Goal: Information Seeking & Learning: Learn about a topic

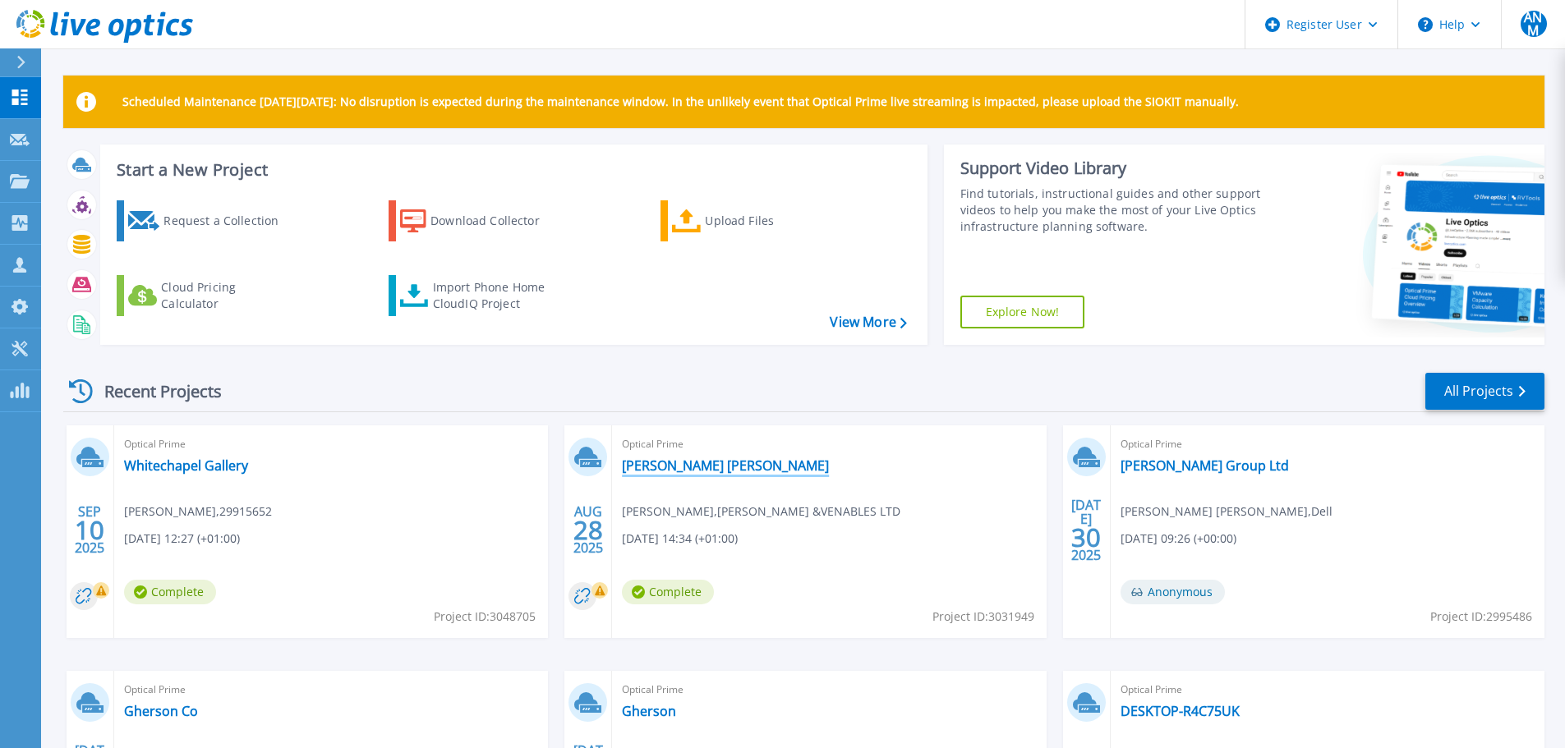
drag, startPoint x: 682, startPoint y: 463, endPoint x: 690, endPoint y: 470, distance: 10.5
click at [682, 463] on link "[PERSON_NAME] [PERSON_NAME]" at bounding box center [725, 466] width 207 height 16
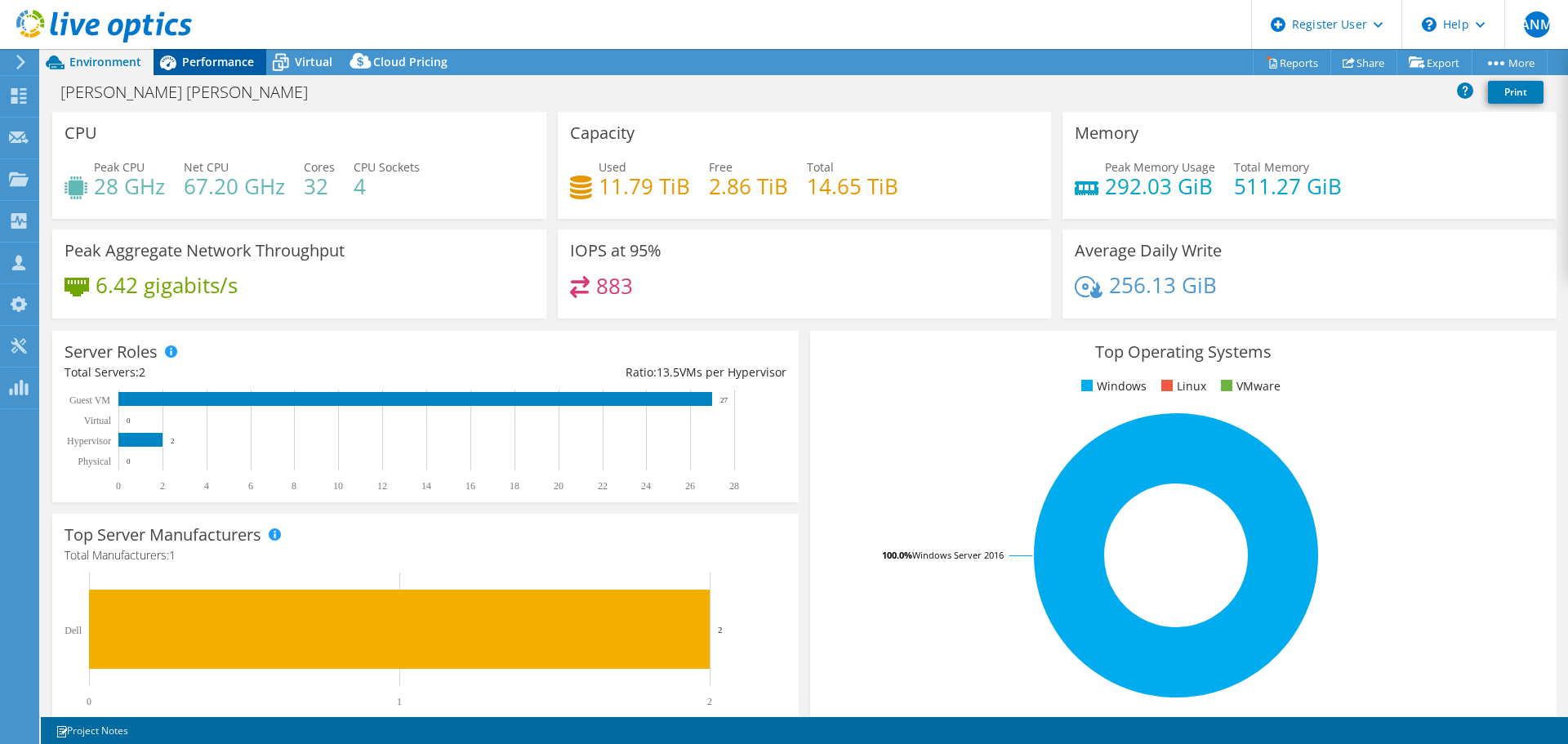
click at [195, 60] on span "Performance" at bounding box center [218, 62] width 72 height 16
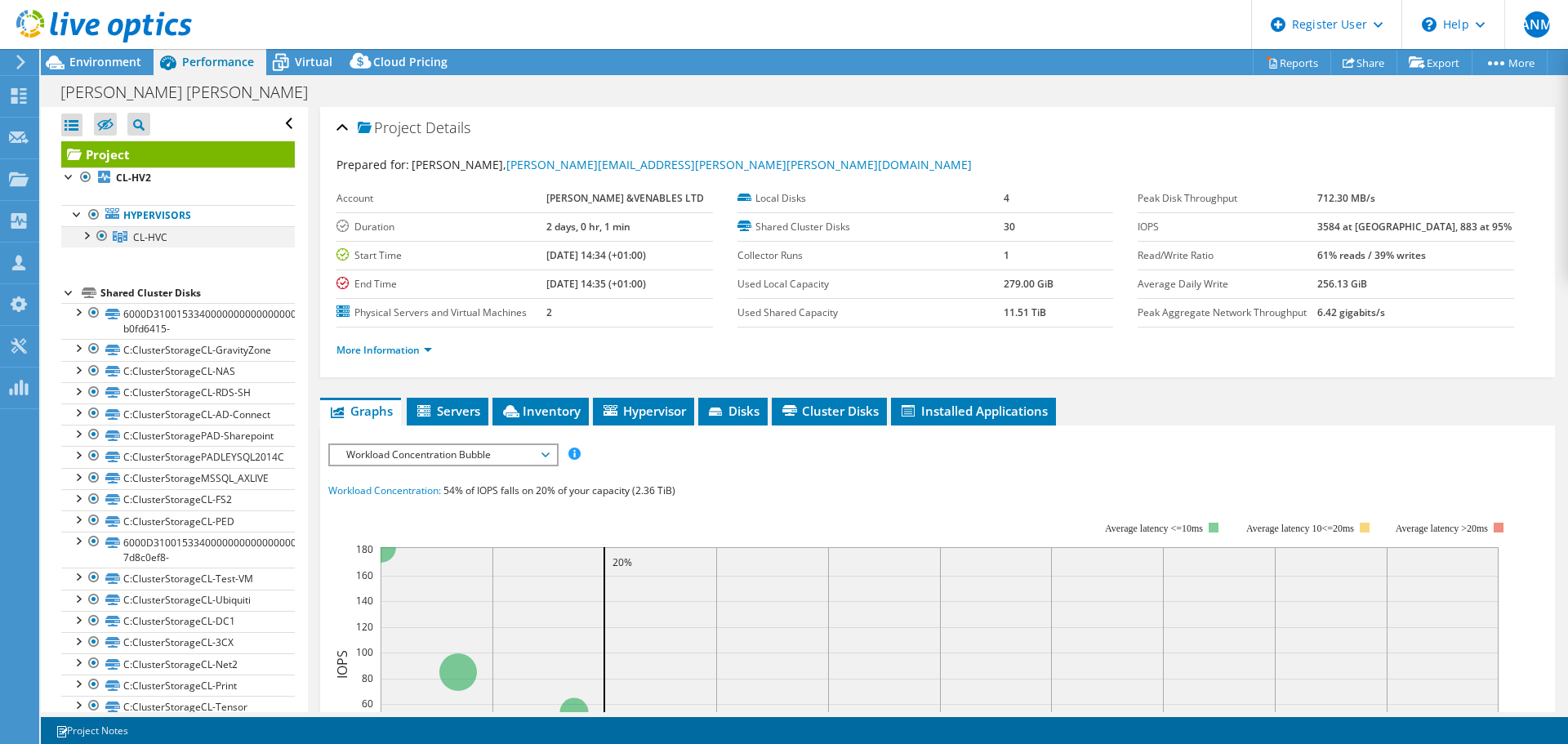
click at [85, 238] on div at bounding box center [86, 235] width 16 height 16
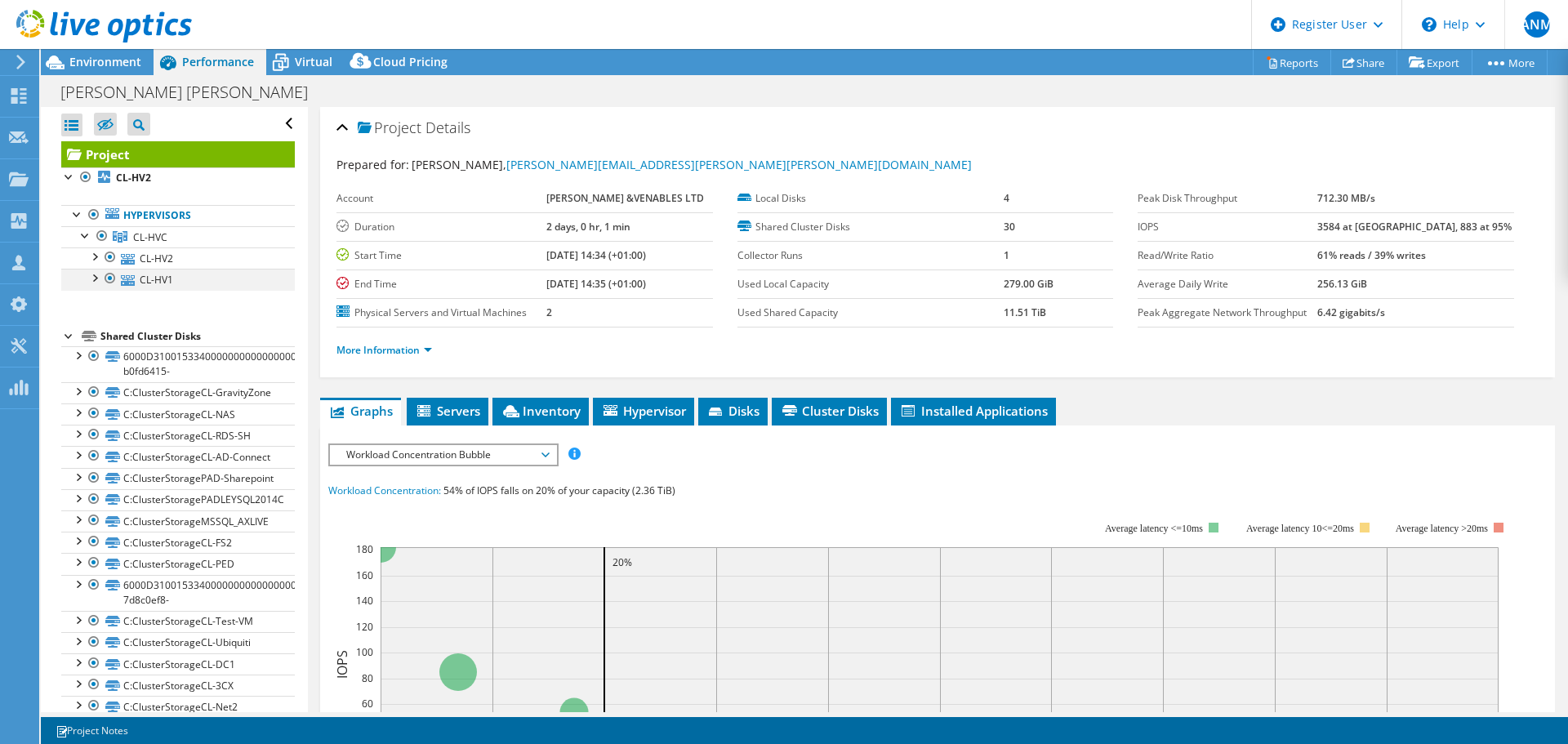
click at [93, 279] on div at bounding box center [93, 277] width 16 height 16
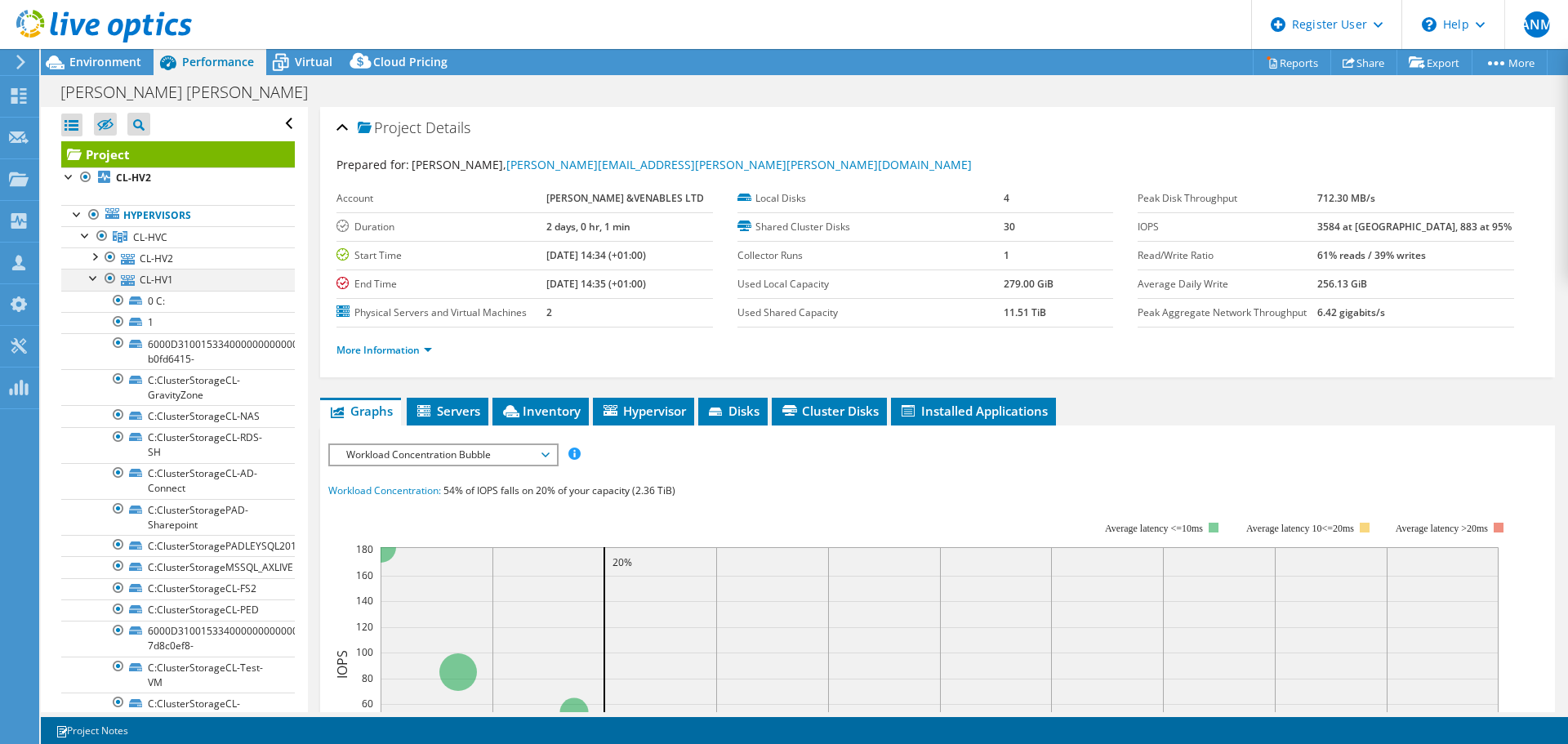
click at [93, 279] on div at bounding box center [93, 277] width 16 height 16
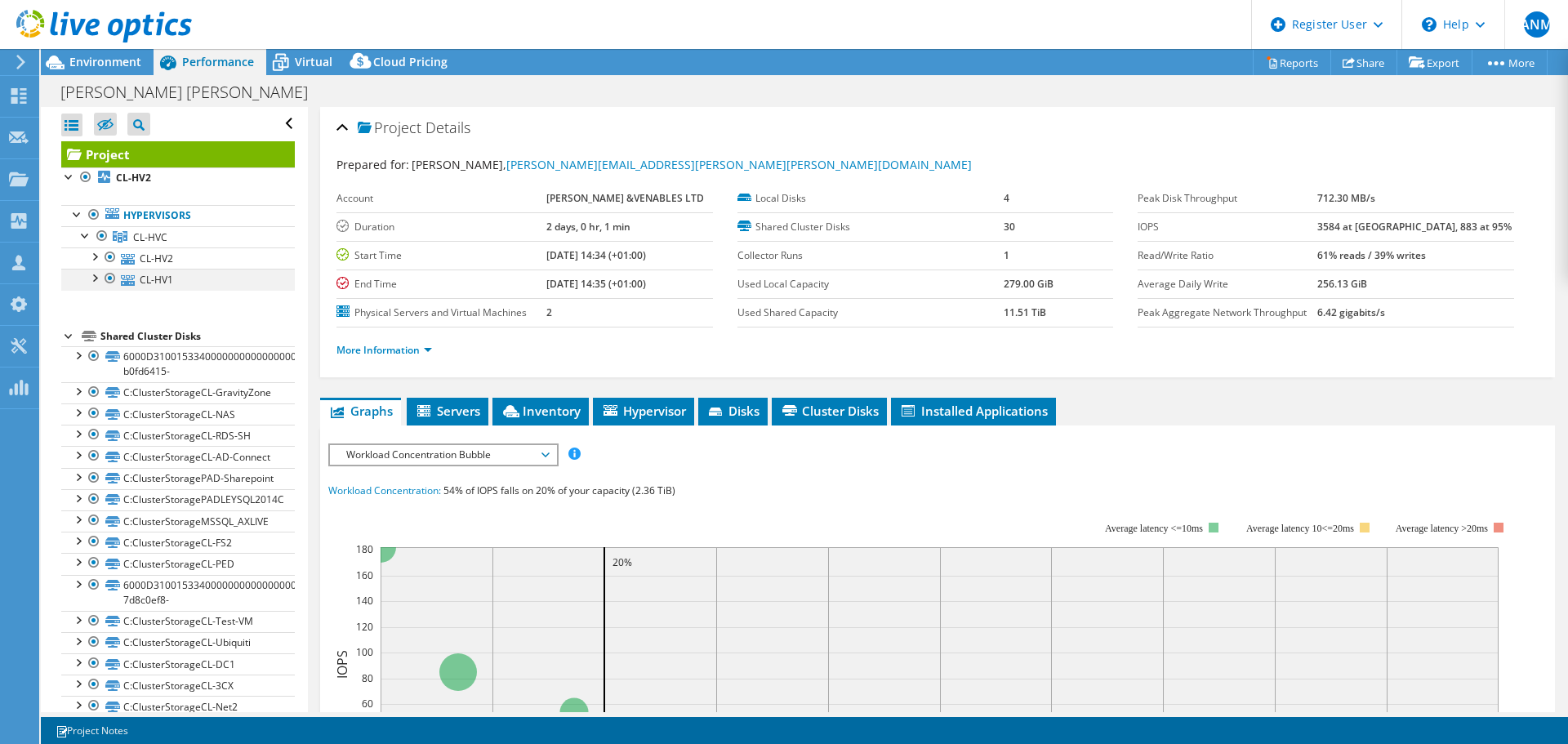
click at [108, 281] on div at bounding box center [110, 279] width 16 height 20
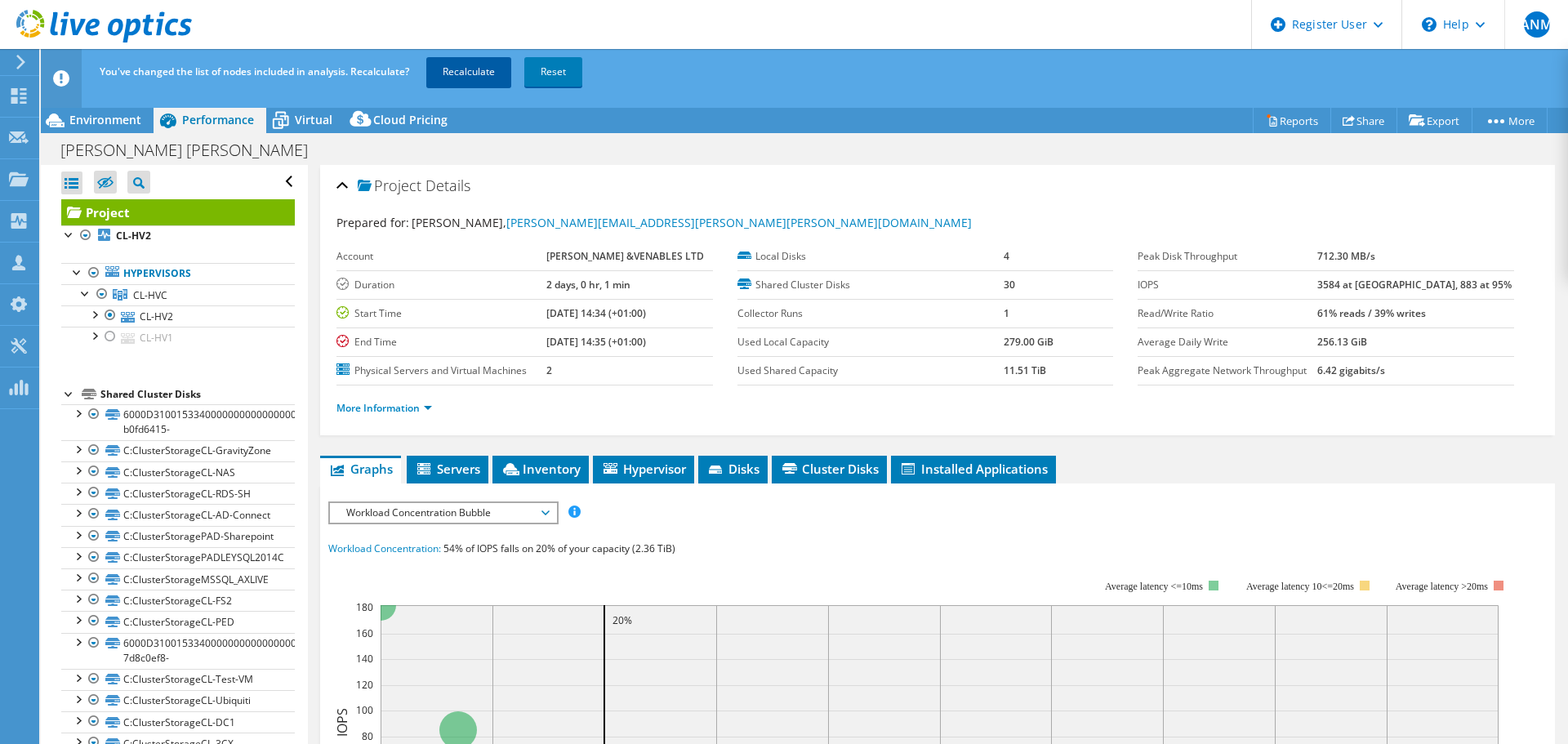
click at [475, 73] on link "Recalculate" at bounding box center [468, 73] width 85 height 30
click at [112, 107] on header "You've changed the list of nodes included in analysis. Recalculate? Recalculati…" at bounding box center [829, 78] width 1578 height 59
click at [108, 116] on span "Environment" at bounding box center [105, 120] width 72 height 16
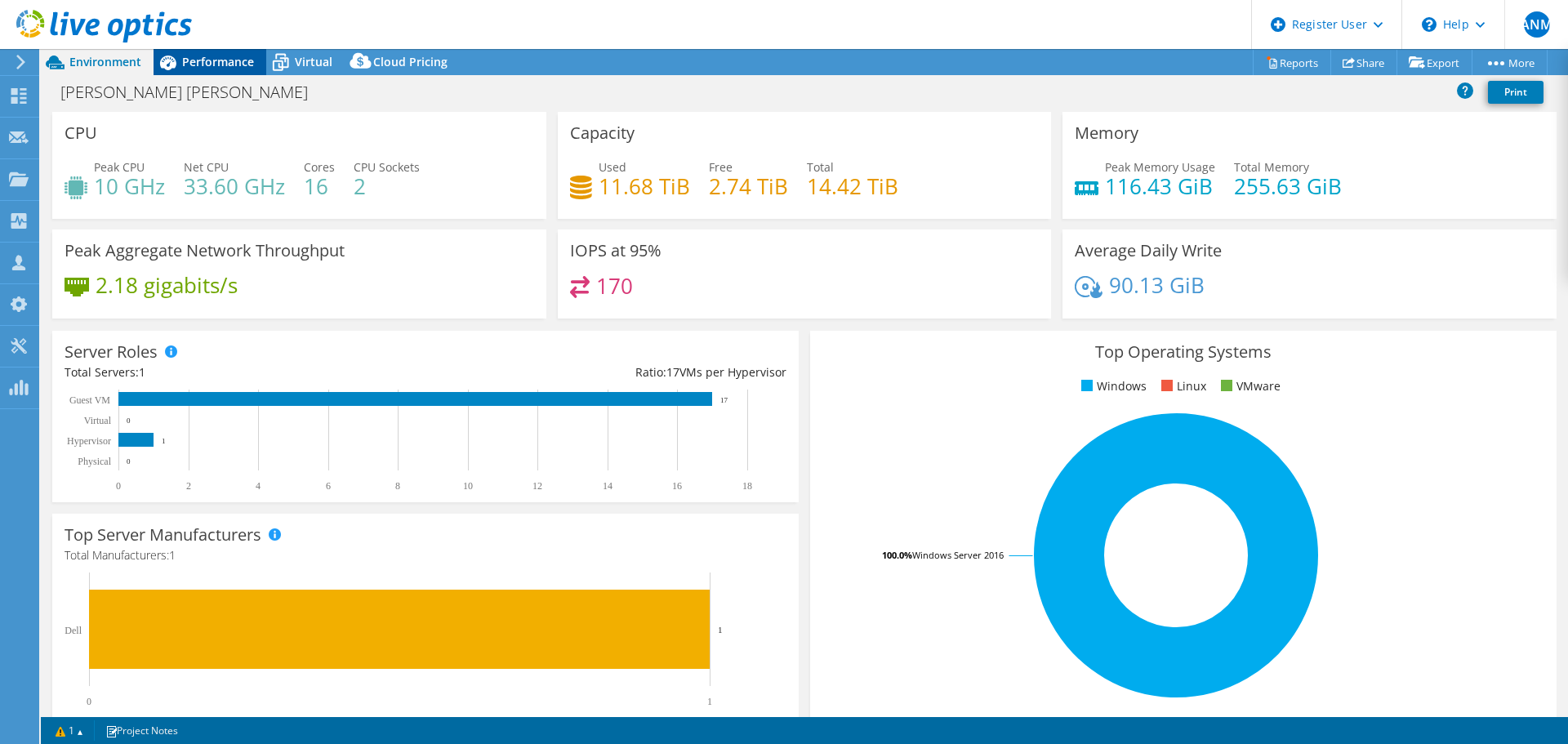
click at [225, 62] on span "Performance" at bounding box center [218, 62] width 72 height 16
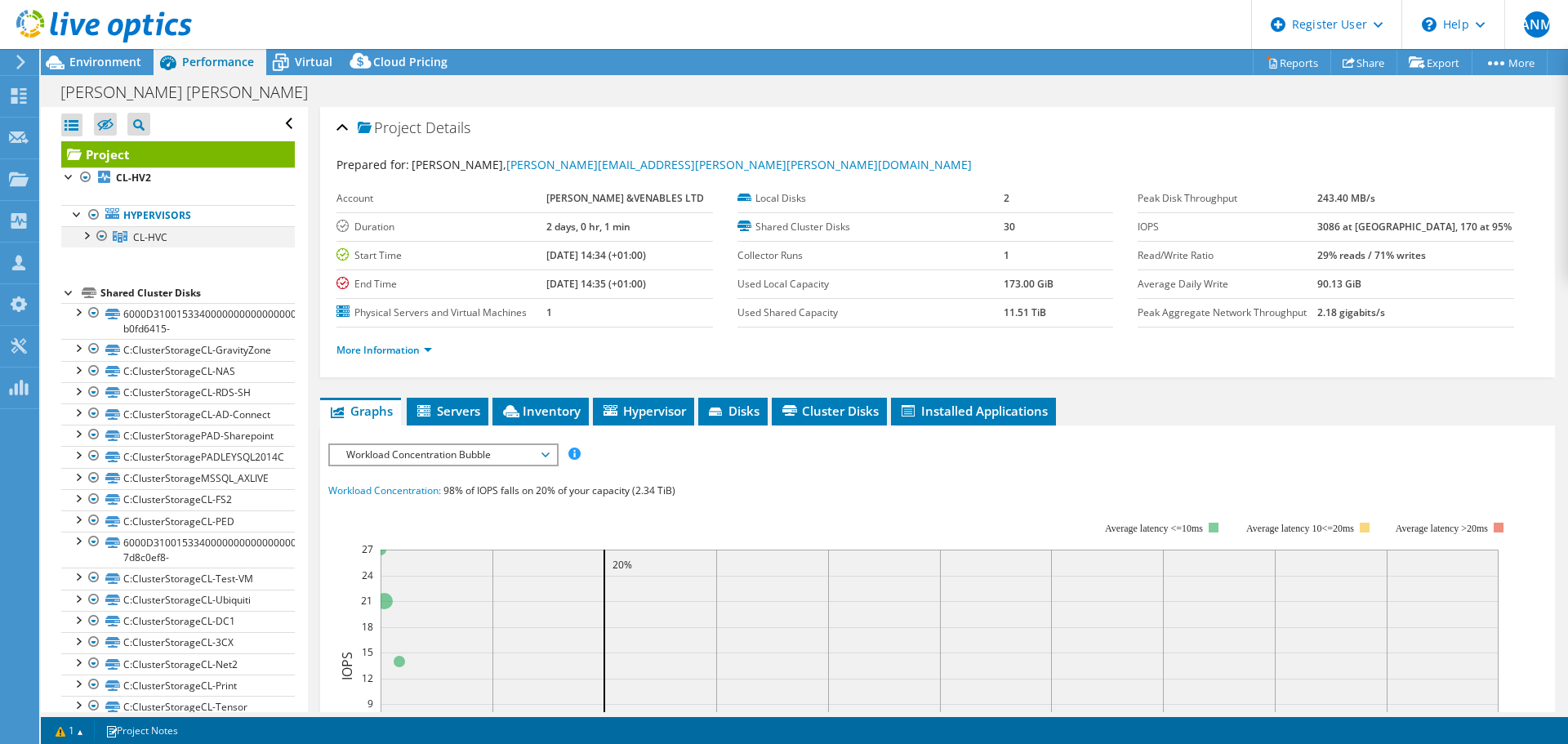
click at [84, 239] on div at bounding box center [86, 235] width 16 height 16
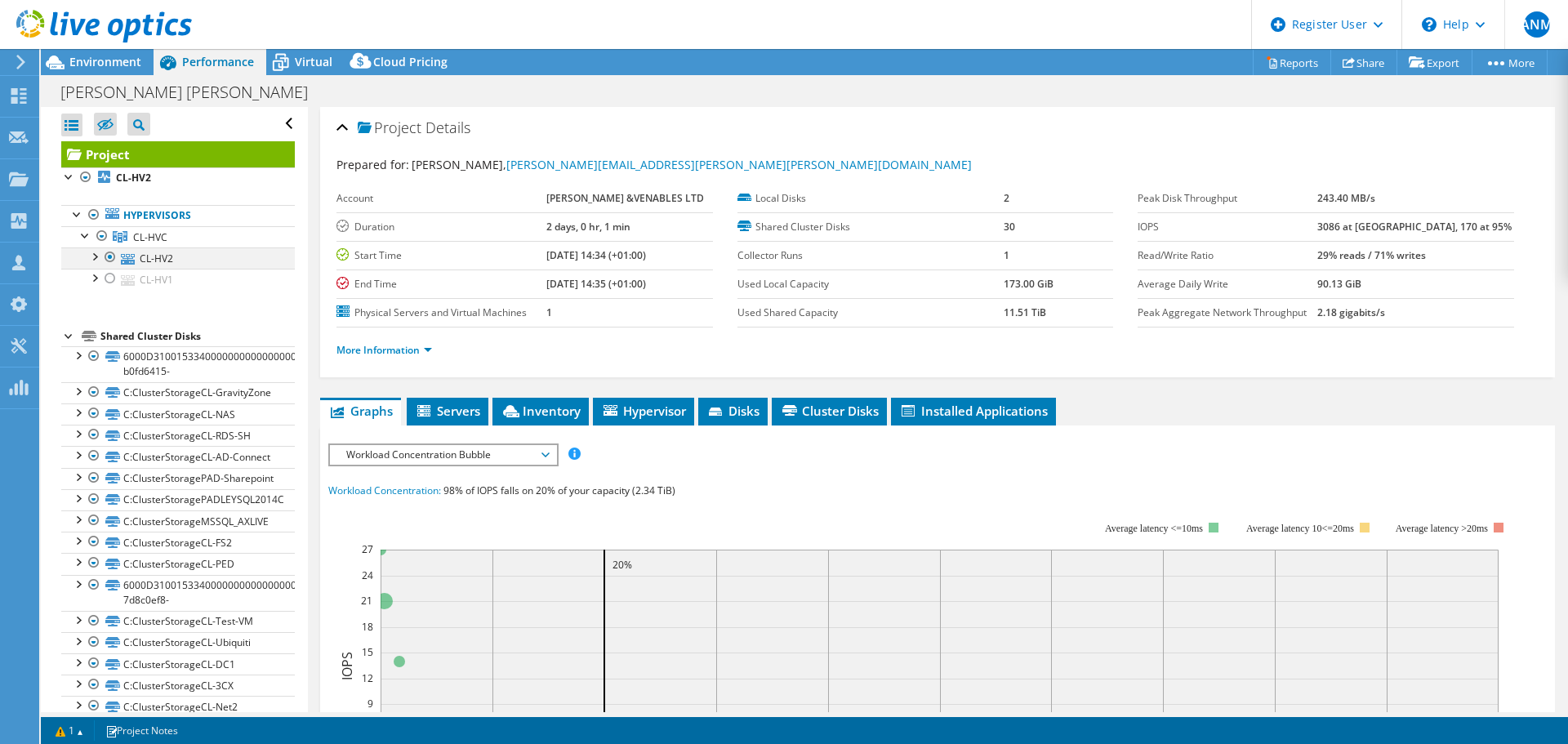
click at [108, 259] on div at bounding box center [110, 258] width 16 height 20
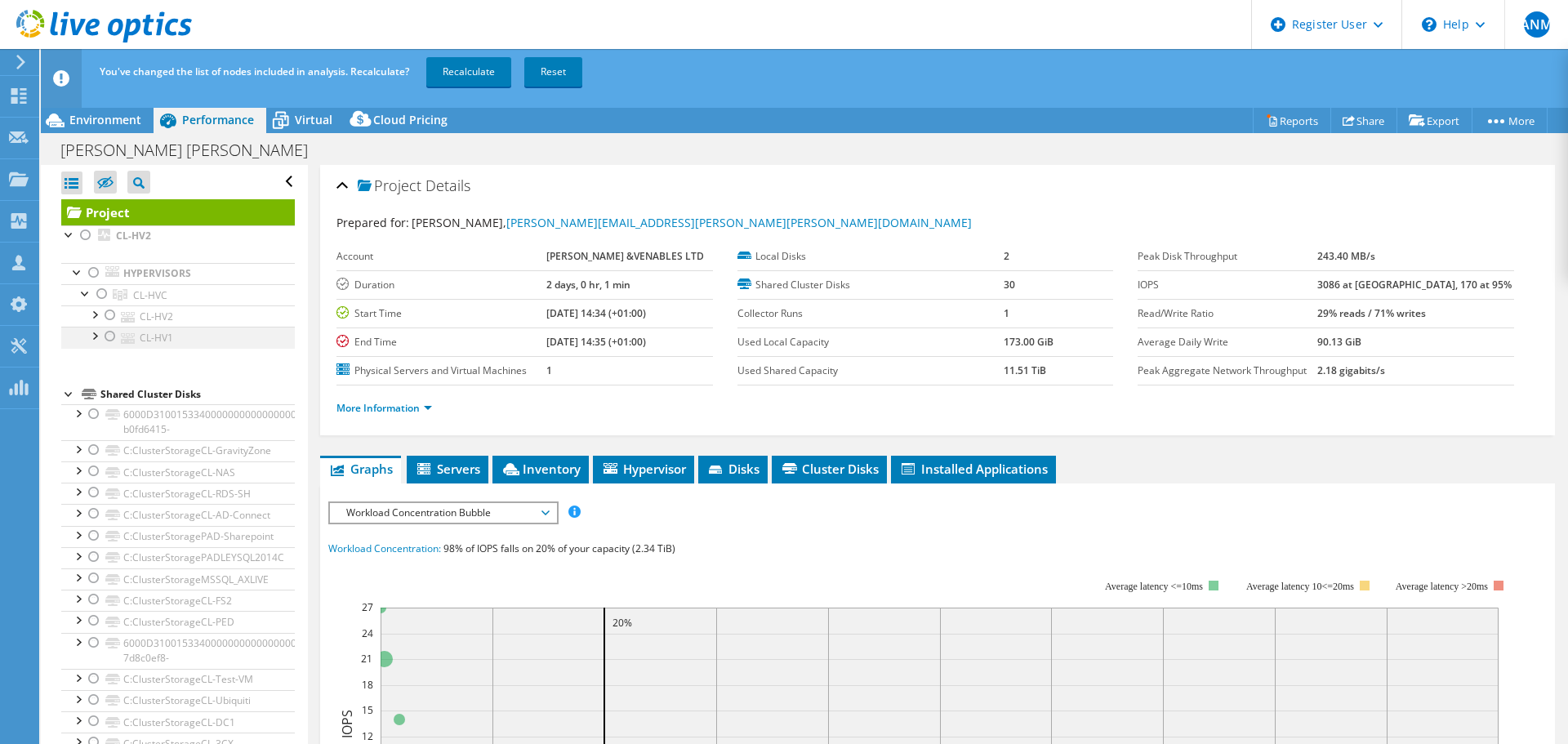
click at [108, 339] on div at bounding box center [110, 337] width 16 height 20
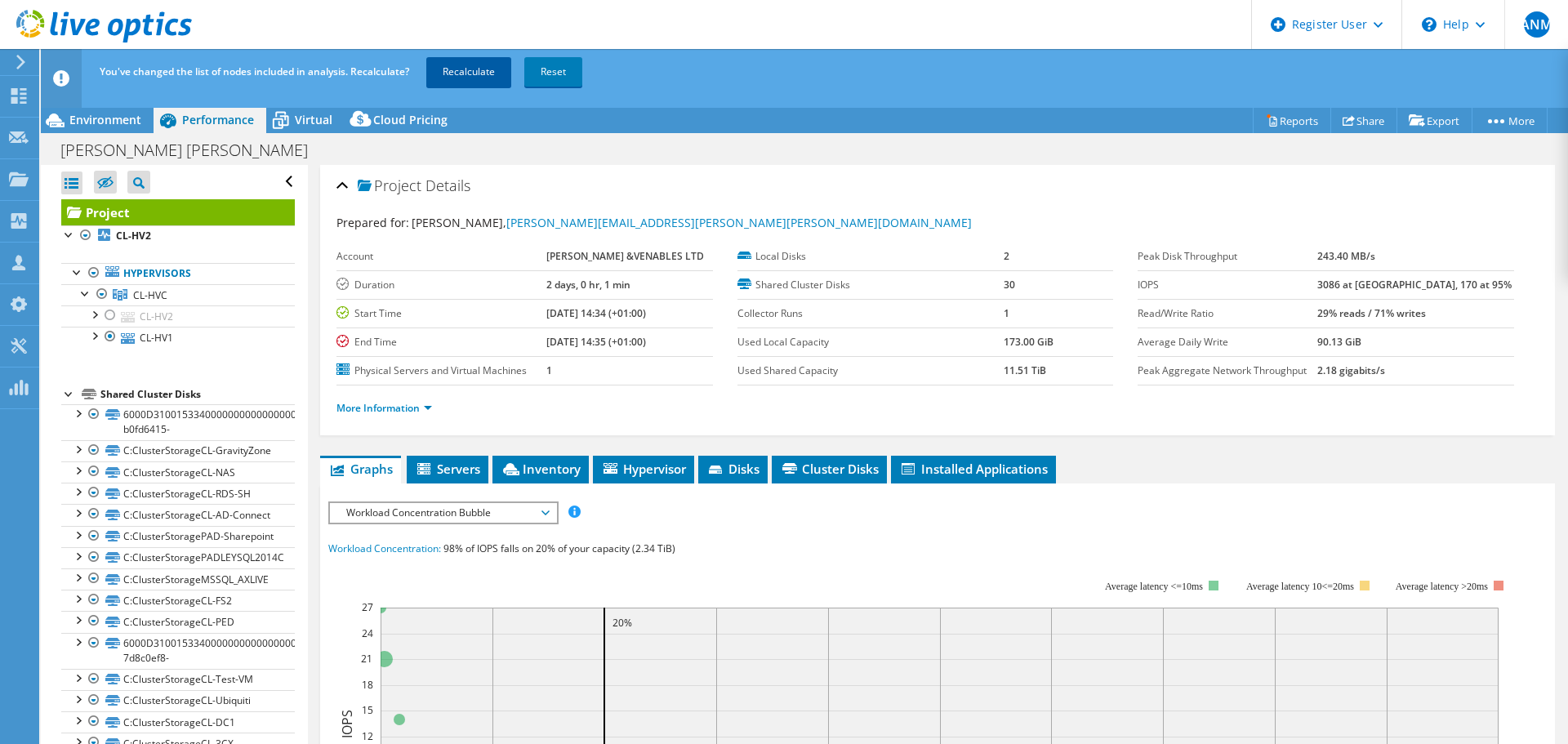
click at [459, 74] on link "Recalculate" at bounding box center [468, 73] width 85 height 30
click at [116, 117] on span "Environment" at bounding box center [105, 120] width 72 height 16
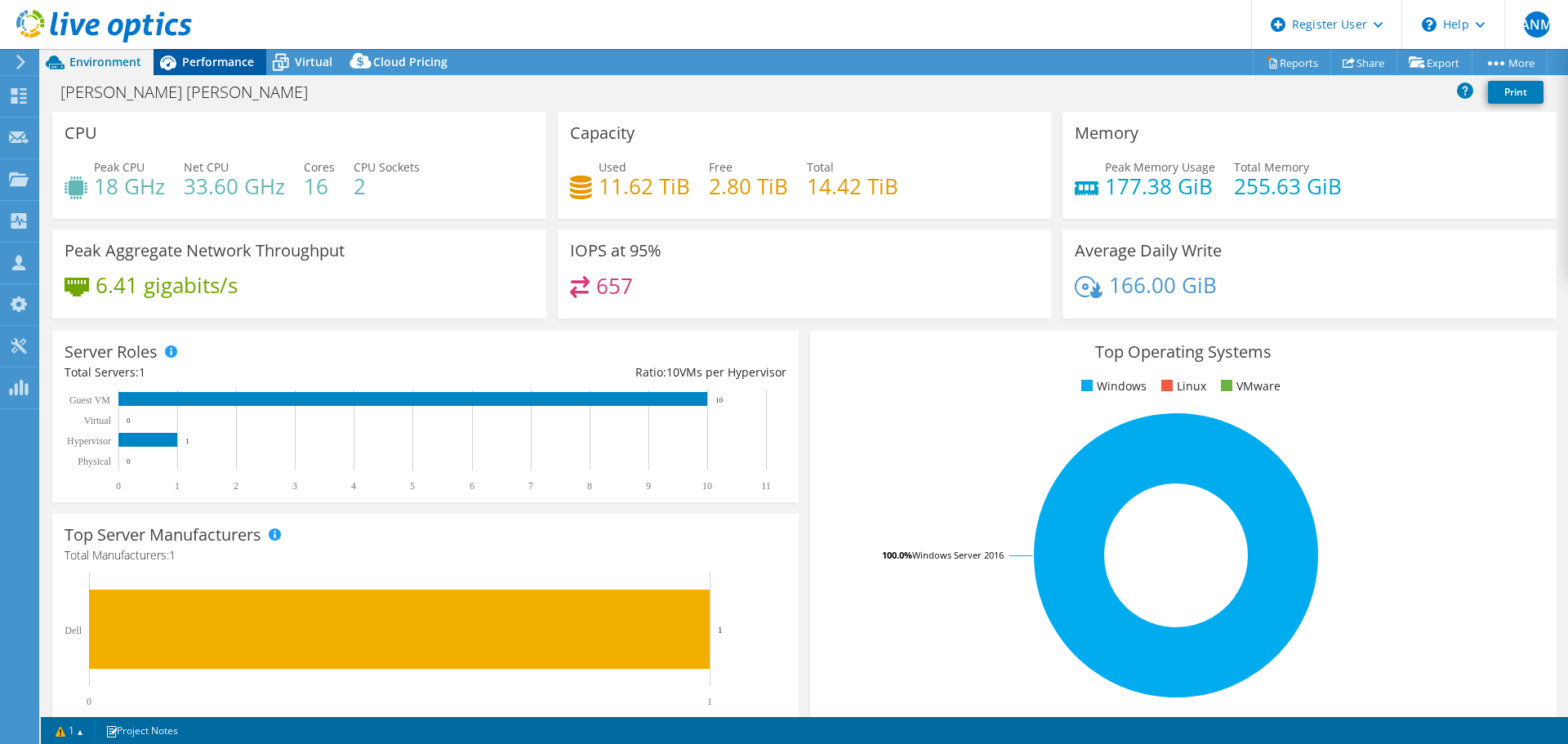
click at [212, 66] on span "Performance" at bounding box center [218, 62] width 72 height 16
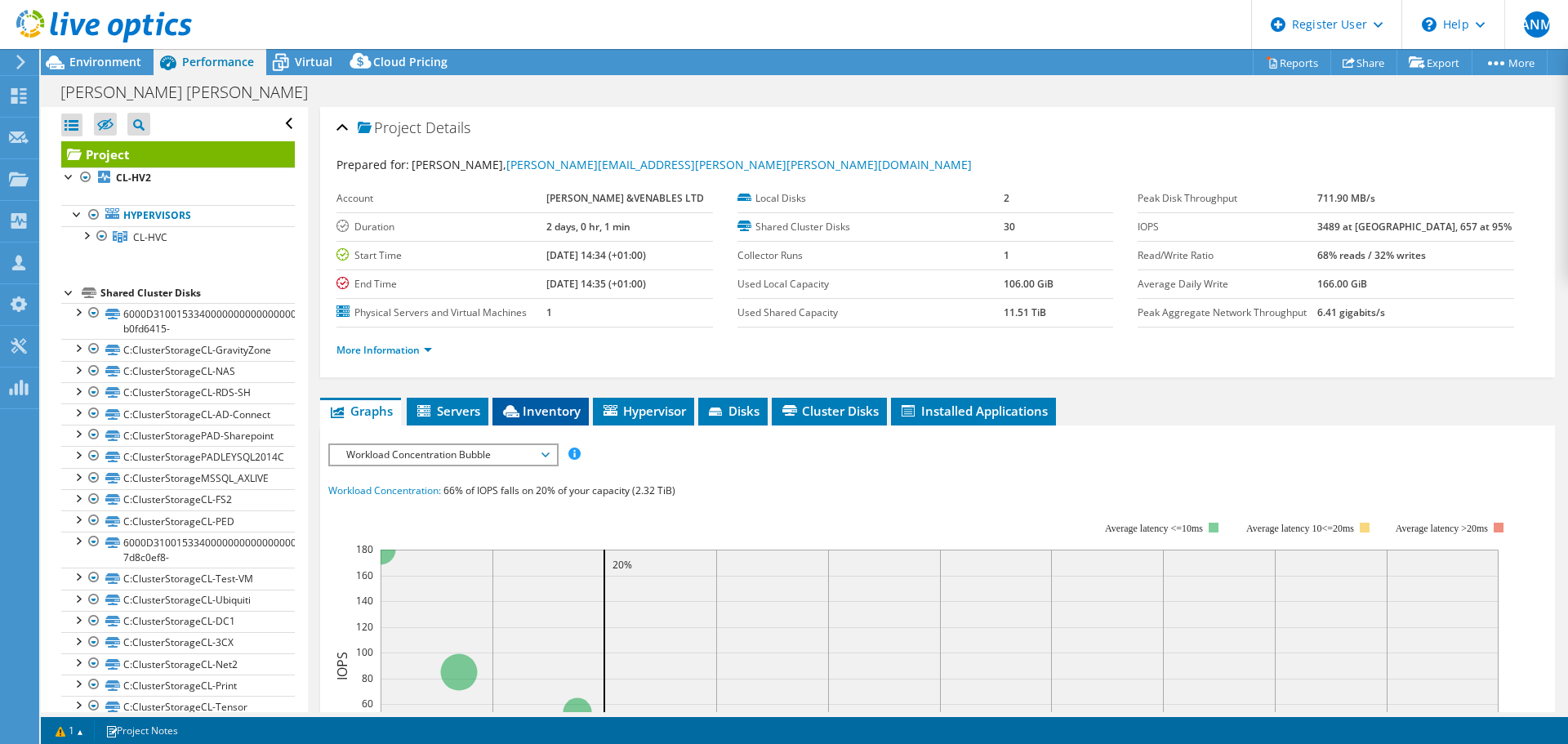
click at [567, 414] on span "Inventory" at bounding box center [541, 411] width 81 height 16
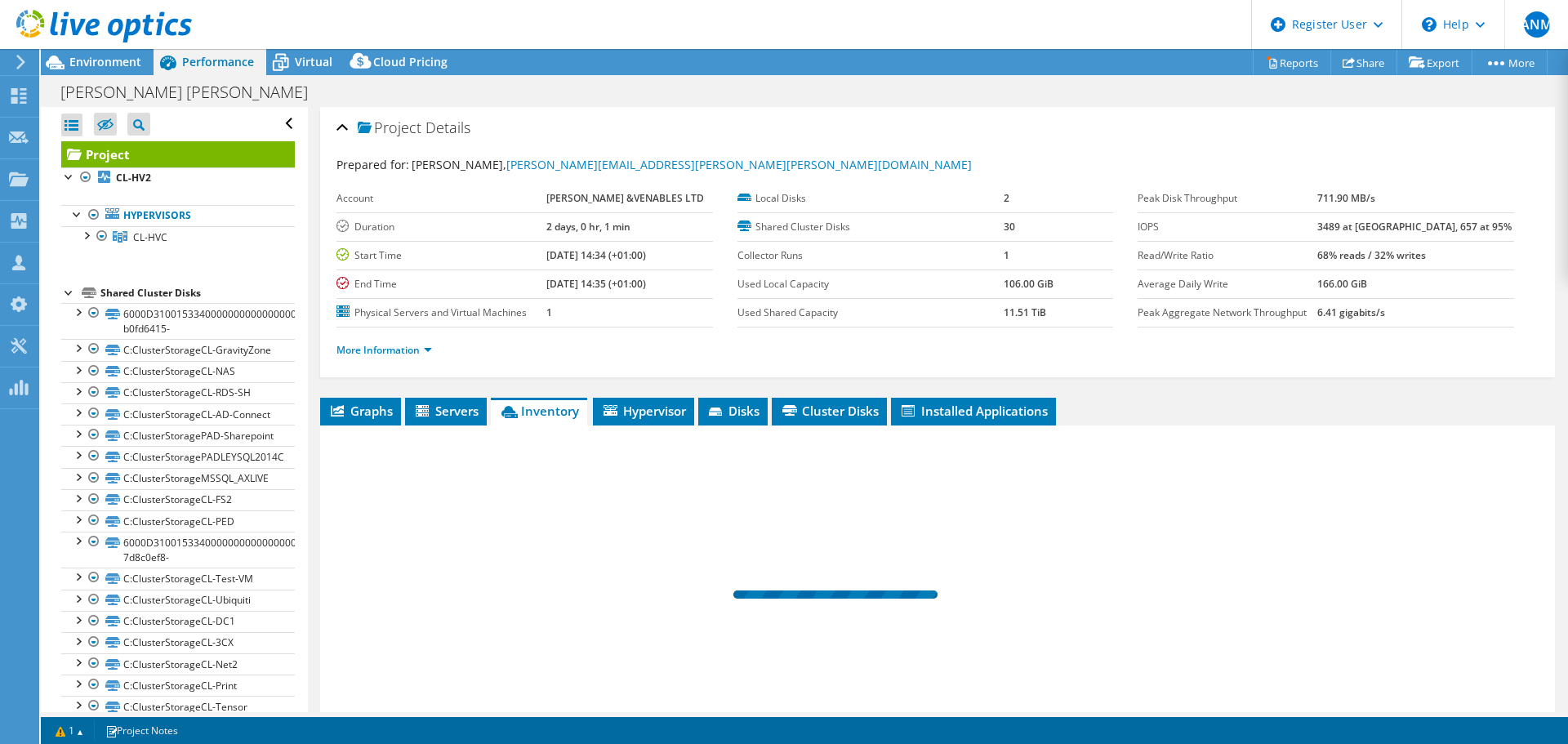
scroll to position [82, 0]
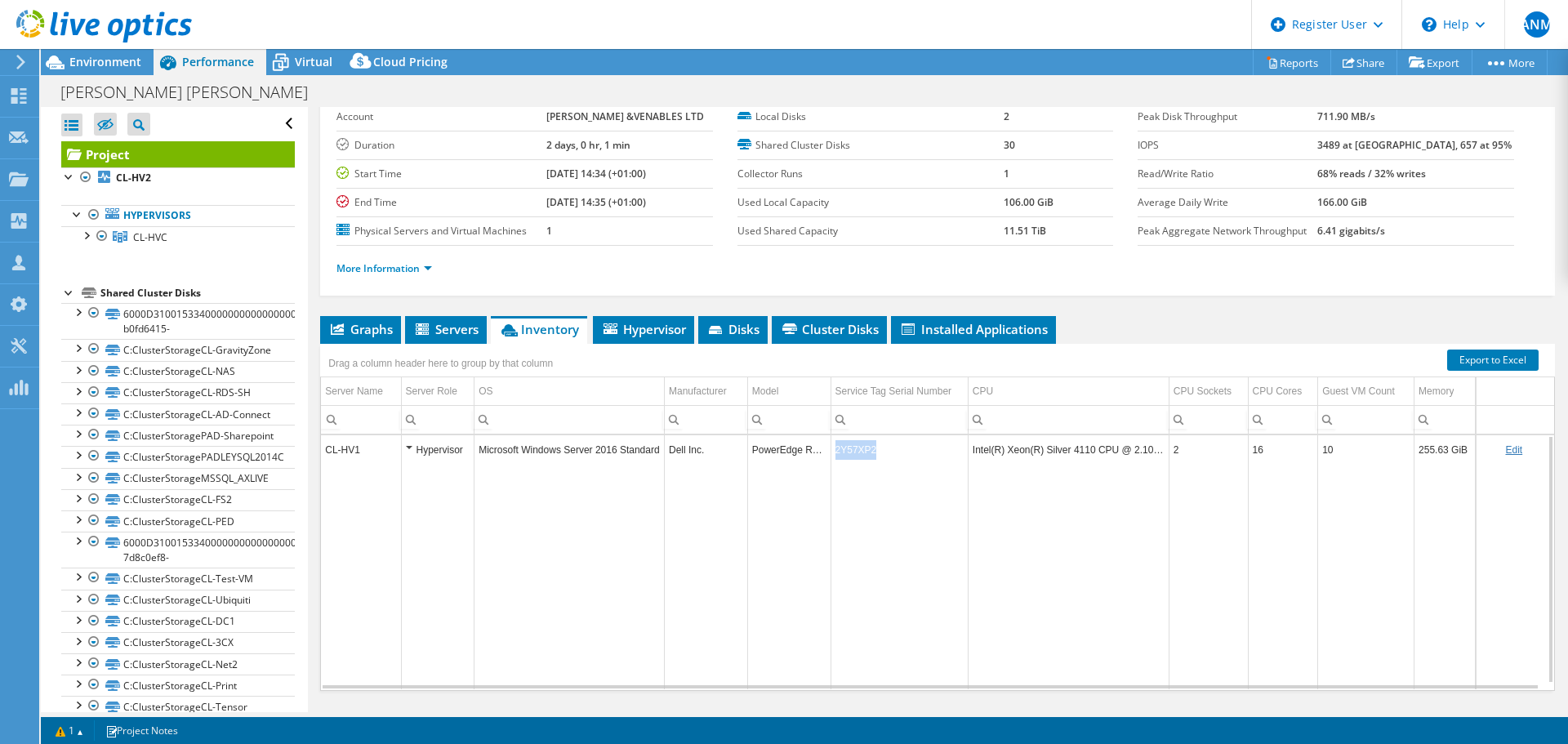
drag, startPoint x: 878, startPoint y: 454, endPoint x: 826, endPoint y: 456, distance: 52.0
click at [830, 456] on td "2Y57XP2" at bounding box center [899, 450] width 137 height 29
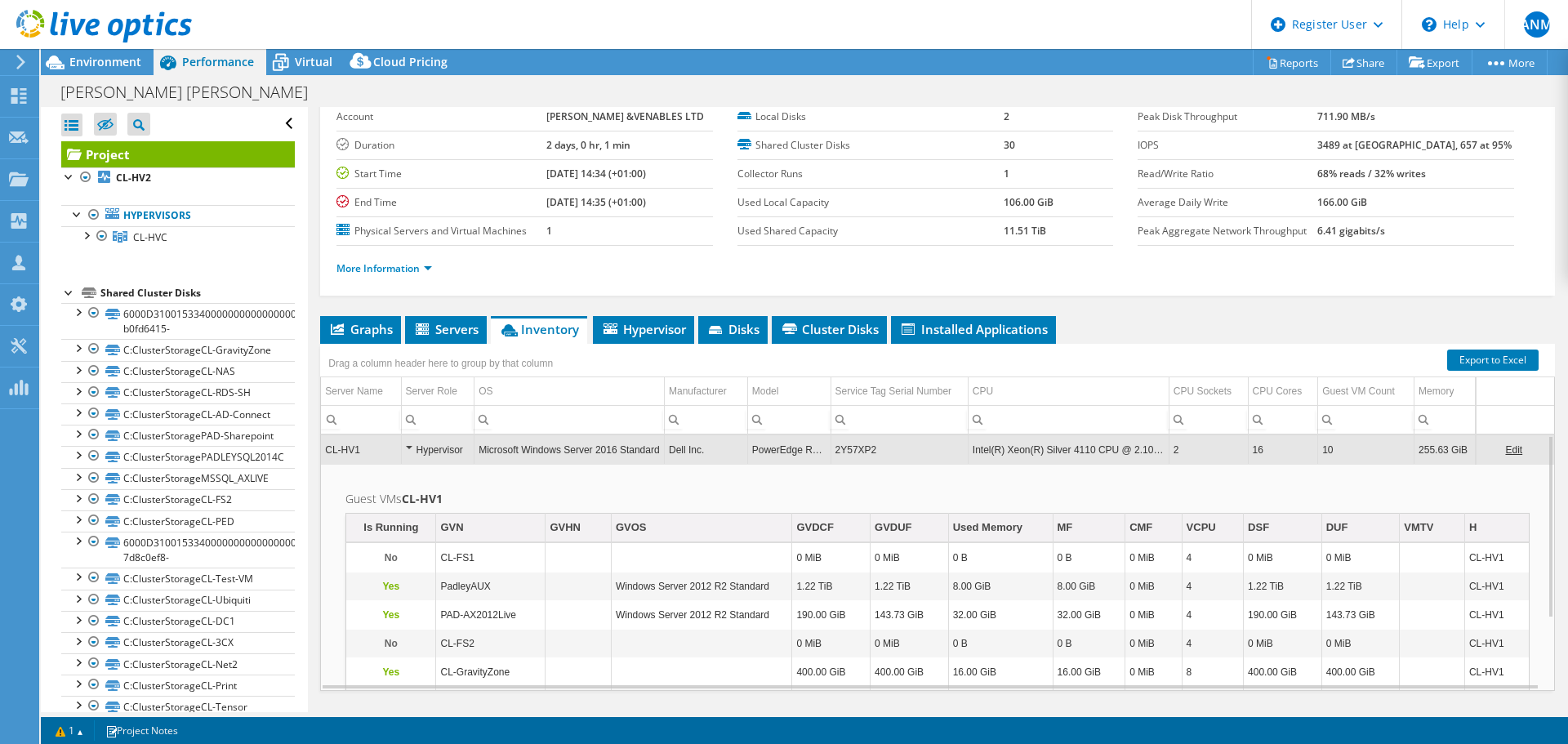
click at [855, 451] on td "2Y57XP2" at bounding box center [899, 450] width 137 height 29
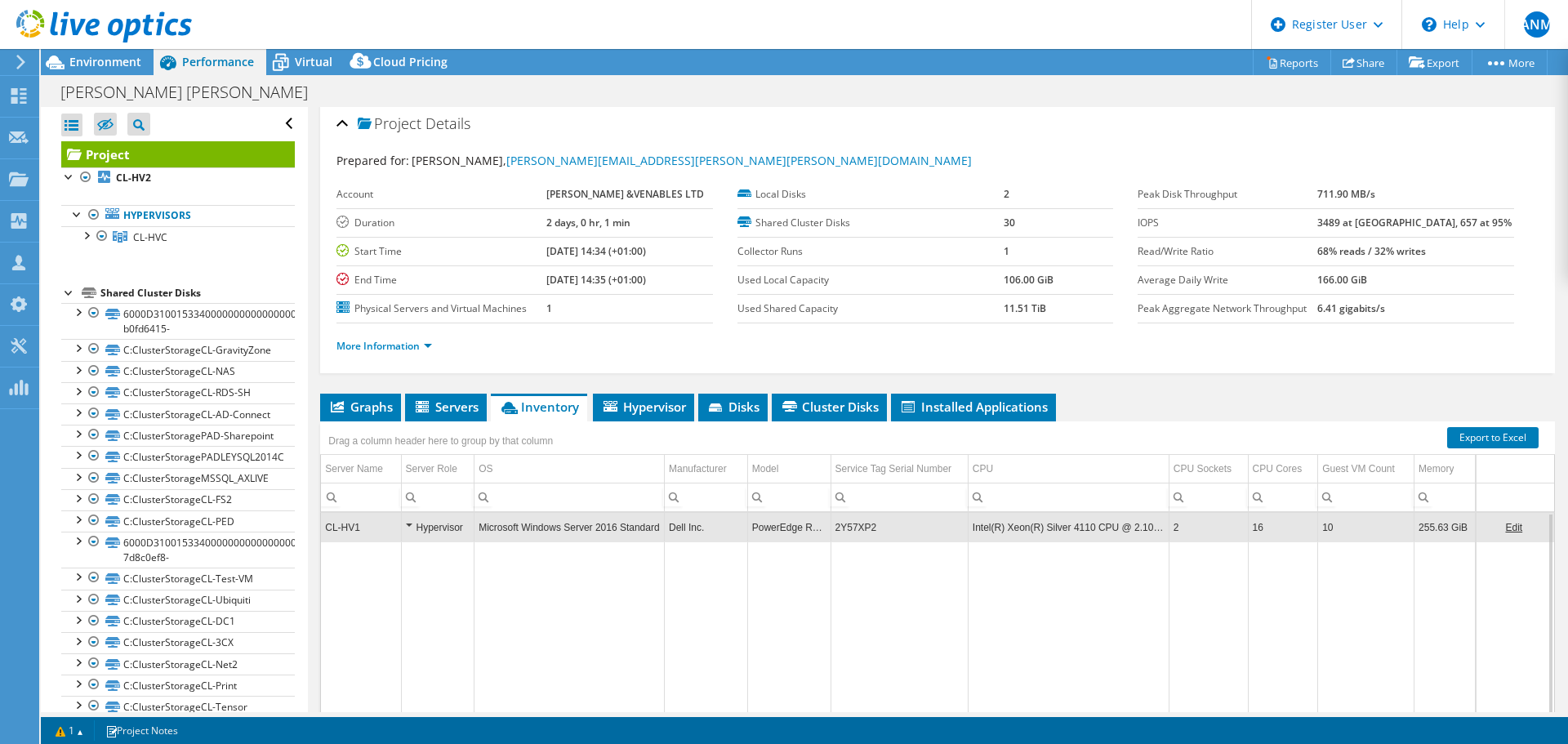
scroll to position [0, 0]
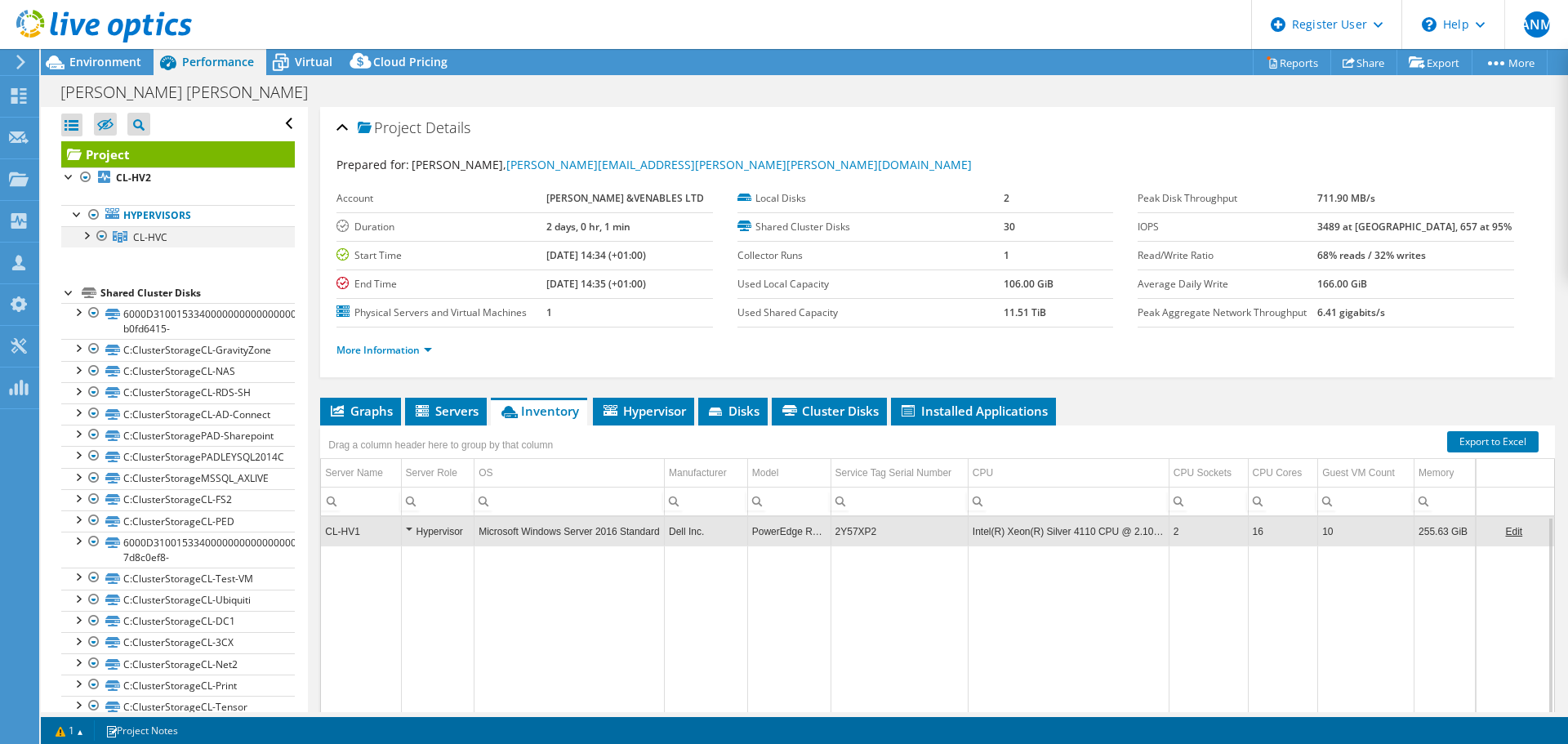
click at [86, 234] on div at bounding box center [86, 235] width 16 height 16
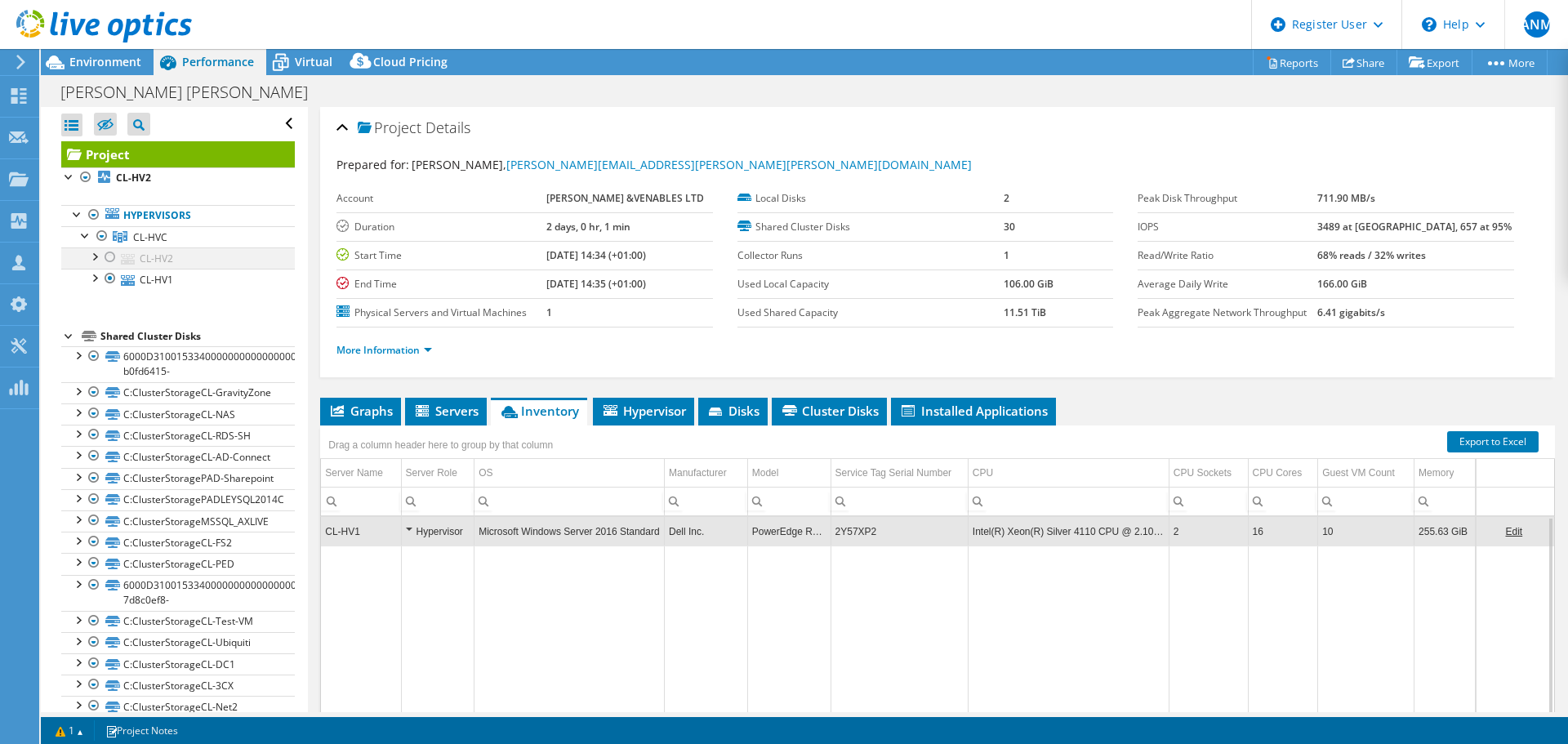
click at [107, 258] on div at bounding box center [110, 258] width 16 height 20
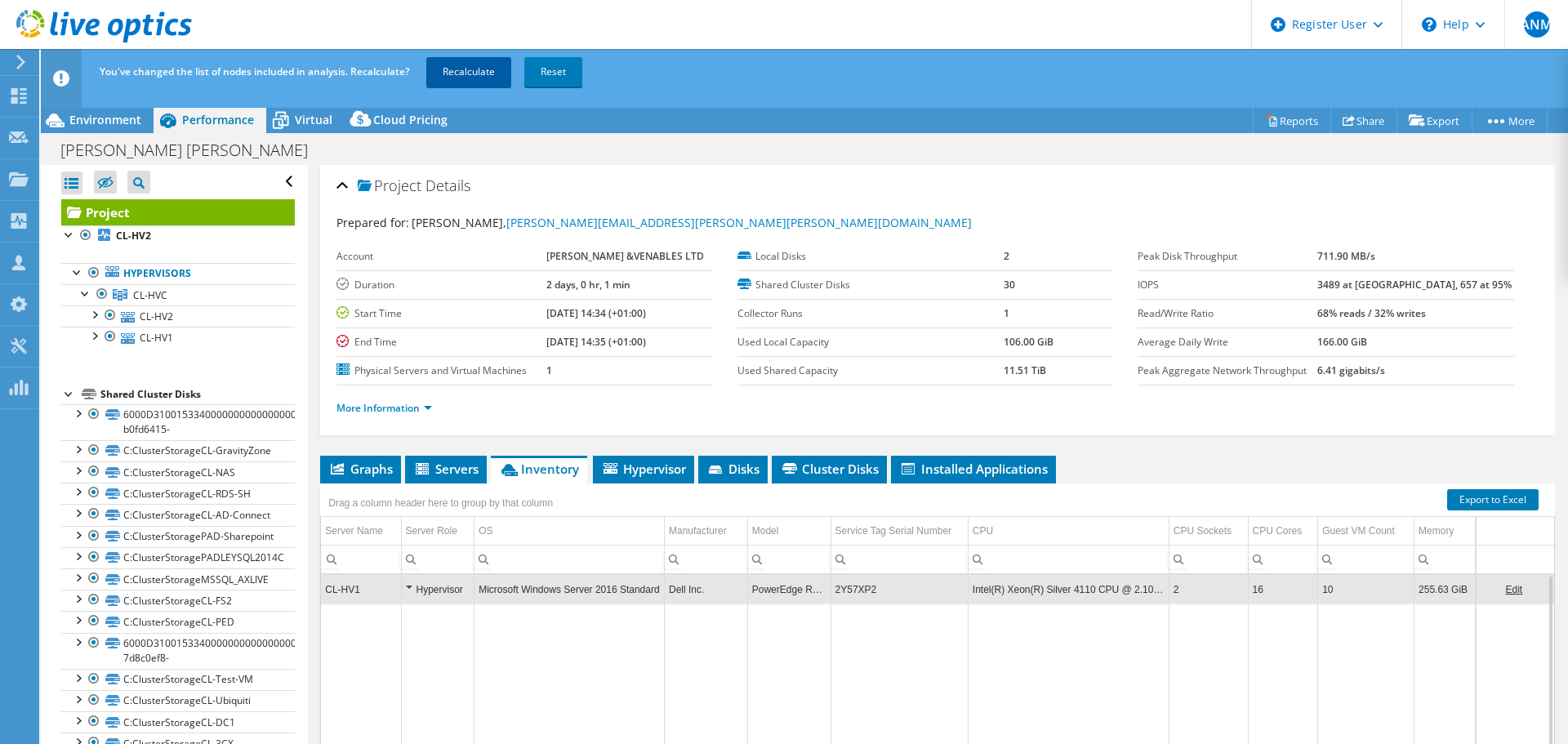
click at [444, 78] on link "Recalculate" at bounding box center [468, 73] width 85 height 30
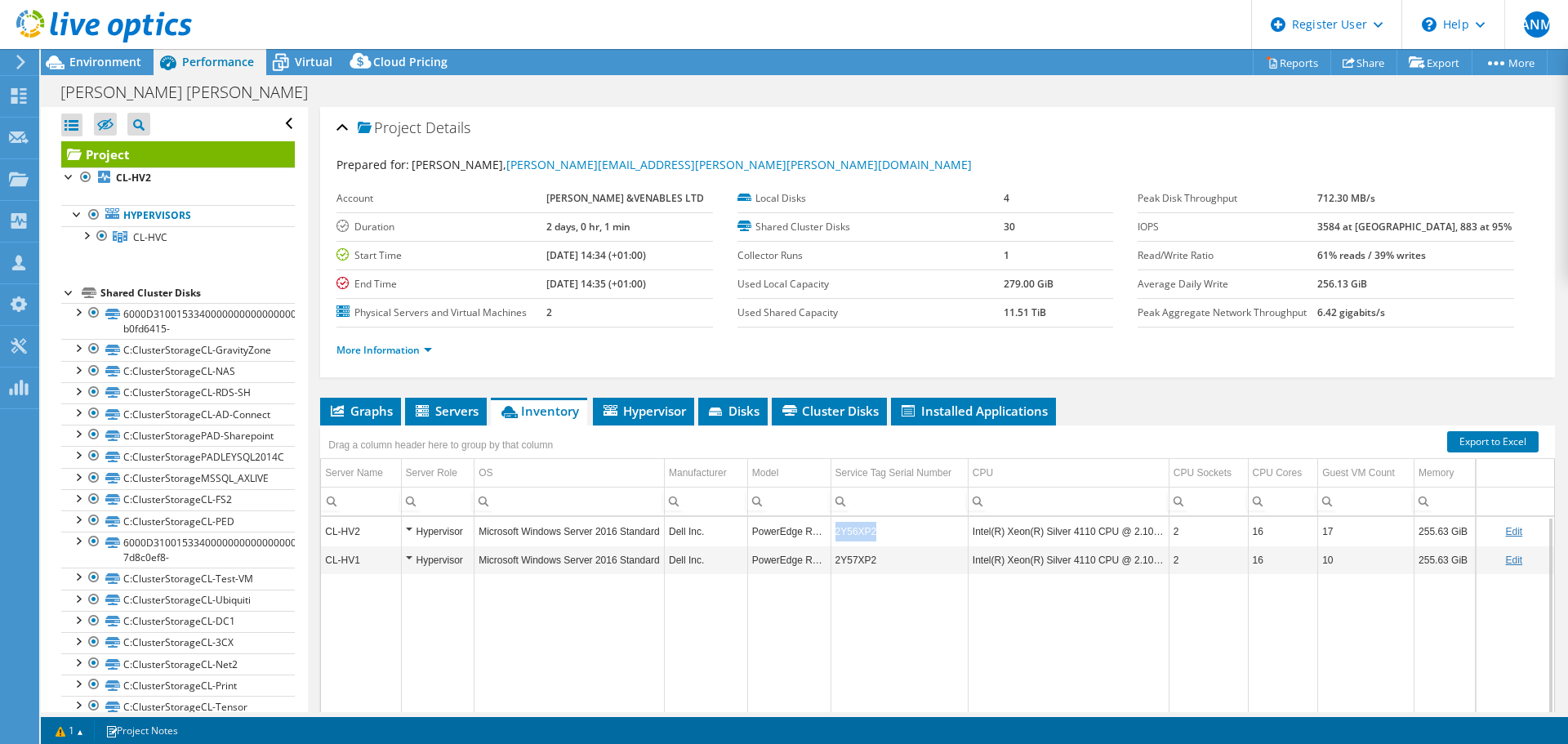
drag, startPoint x: 862, startPoint y: 535, endPoint x: 832, endPoint y: 535, distance: 30.0
click at [832, 535] on td "2Y56XP2" at bounding box center [899, 531] width 137 height 29
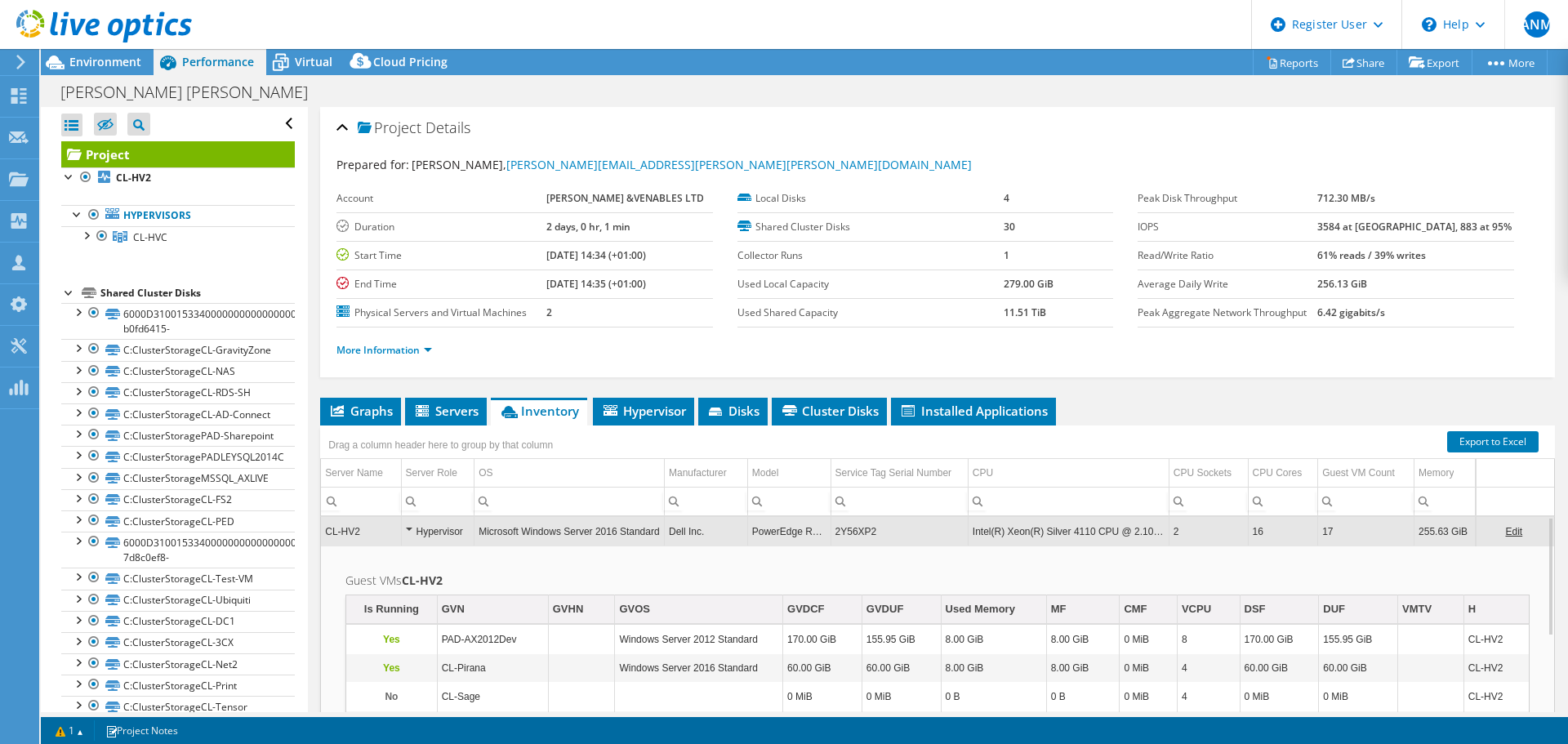
click at [882, 542] on td "2Y56XP2" at bounding box center [899, 531] width 137 height 29
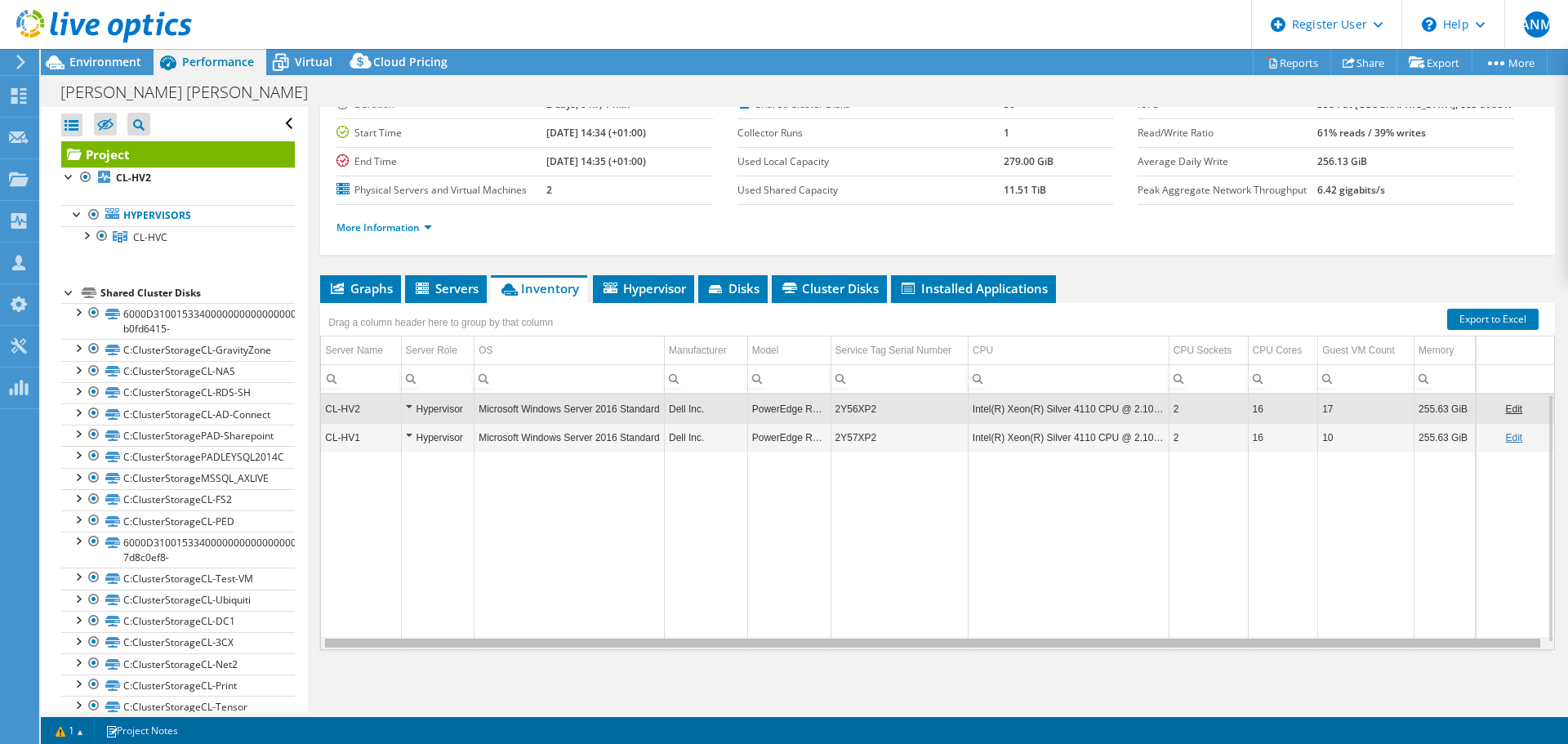
scroll to position [0, 2]
drag, startPoint x: 953, startPoint y: 646, endPoint x: 999, endPoint y: 645, distance: 46.0
click at [999, 645] on body "ANM Dell User Abdul Najeeb Mohammed AbdulNajeeb.Mohammed@Dell.com Dell My Profi…" at bounding box center [784, 372] width 1568 height 744
drag, startPoint x: 986, startPoint y: 641, endPoint x: 1088, endPoint y: 642, distance: 102.0
click at [1088, 642] on body "ANM Dell User Abdul Najeeb Mohammed AbdulNajeeb.Mohammed@Dell.com Dell My Profi…" at bounding box center [784, 372] width 1568 height 744
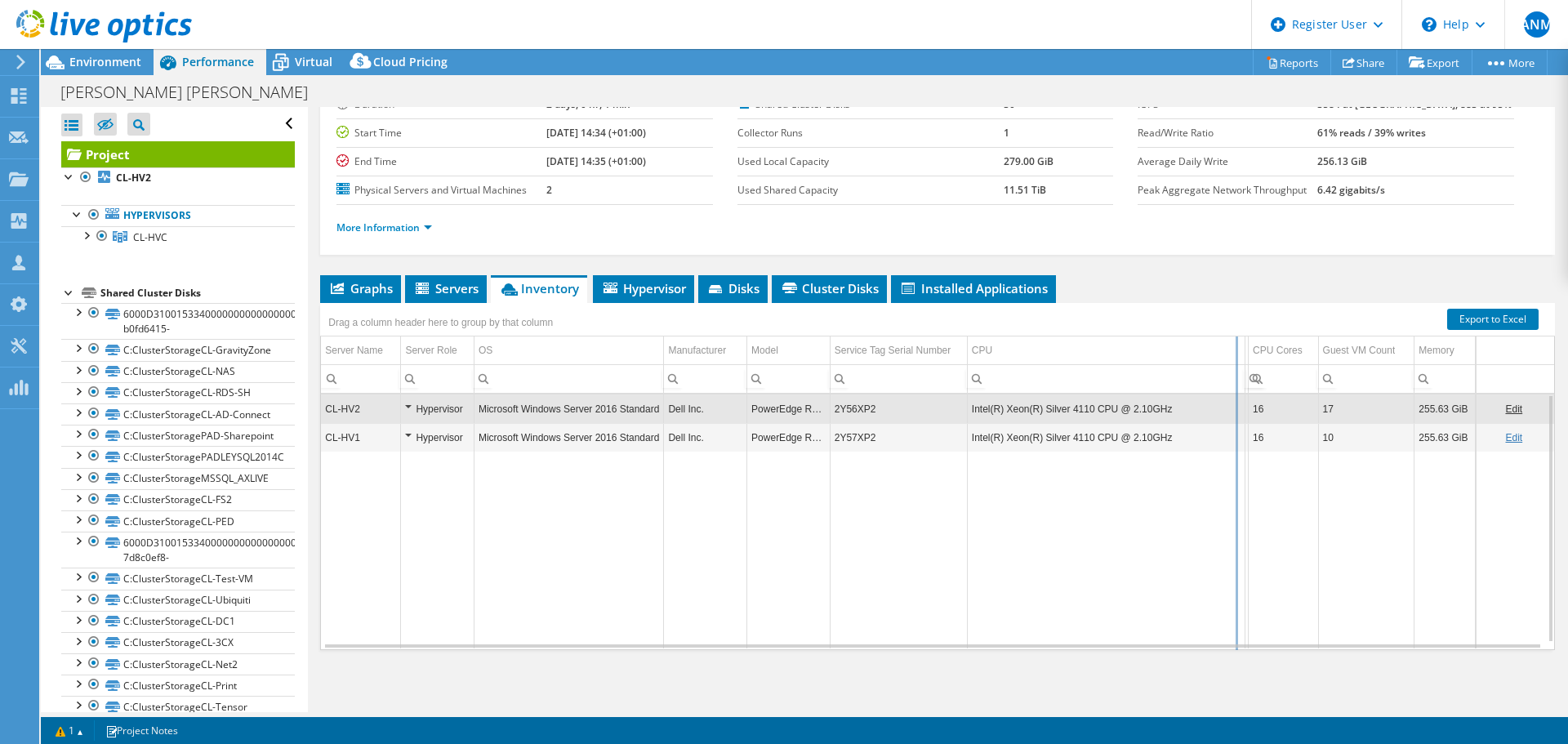
drag, startPoint x: 1160, startPoint y: 359, endPoint x: 1253, endPoint y: 358, distance: 93.0
click at [1253, 358] on div "Drag a column header here to group by that column Server Name Server Role OS Ma…" at bounding box center [938, 476] width 1235 height 347
drag, startPoint x: 1237, startPoint y: 351, endPoint x: 1178, endPoint y: 348, distance: 59.1
click at [1178, 348] on div "Drag a column header here to group by that column Server Name Server Role OS Ma…" at bounding box center [938, 476] width 1235 height 347
click at [408, 408] on div "Hypervisor" at bounding box center [436, 410] width 64 height 20
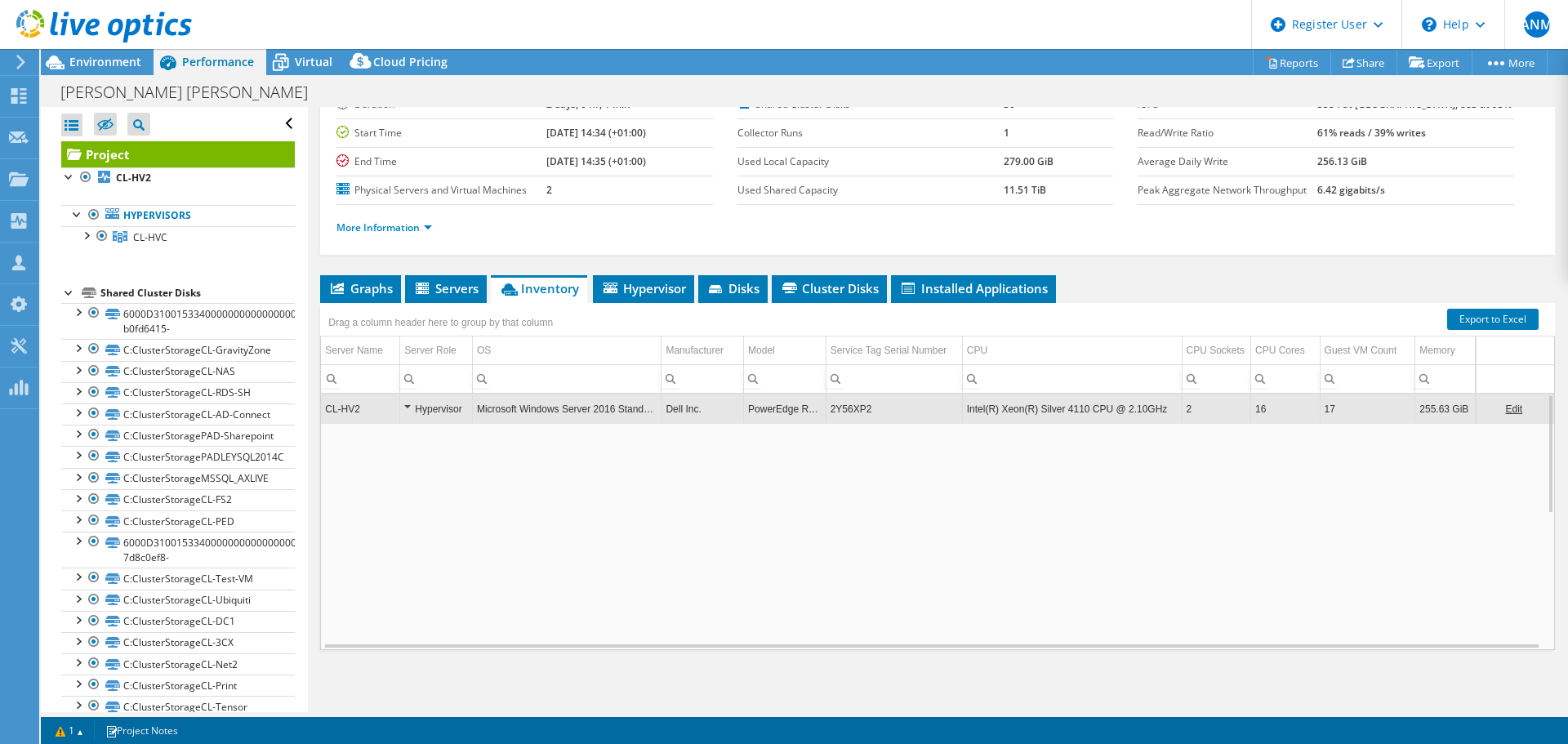
click at [408, 409] on div "Hypervisor" at bounding box center [436, 410] width 64 height 20
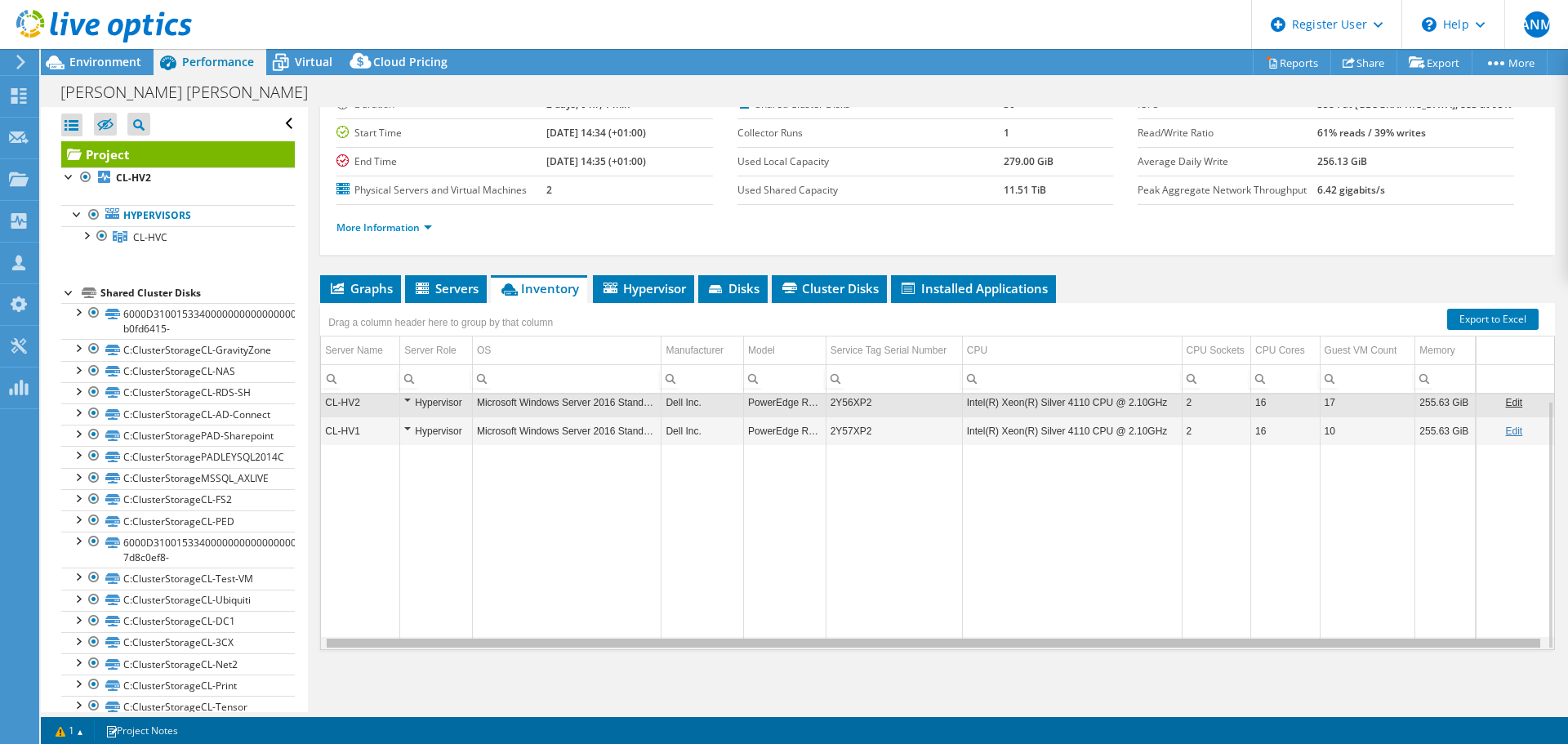
scroll to position [0, 0]
drag, startPoint x: 940, startPoint y: 647, endPoint x: 834, endPoint y: 632, distance: 107.1
click at [835, 633] on body "ANM Dell User Abdul Najeeb Mohammed AbdulNajeeb.Mohammed@Dell.com Dell My Profi…" at bounding box center [784, 372] width 1568 height 744
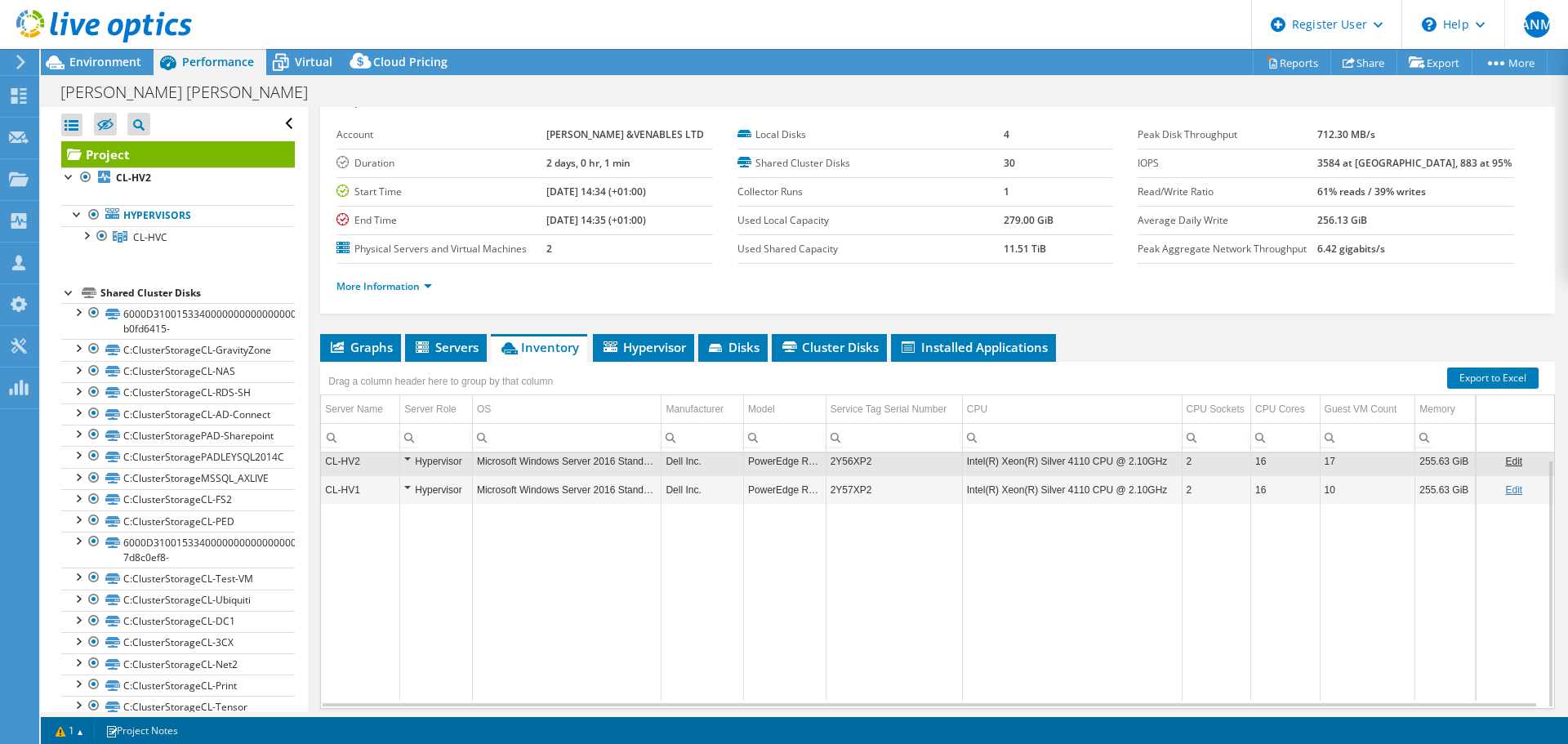
scroll to position [41, 0]
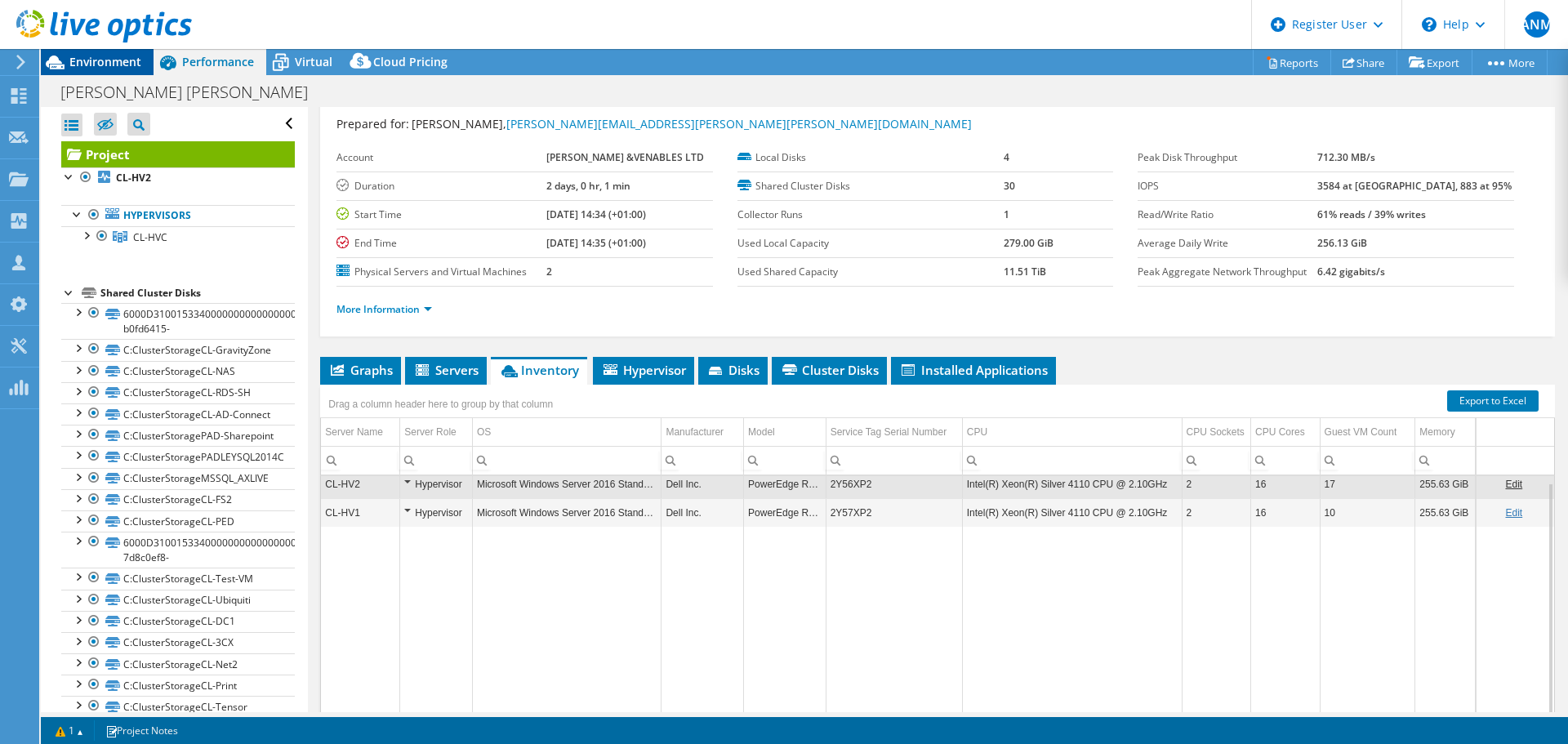
click at [102, 71] on div "Environment" at bounding box center [96, 62] width 112 height 26
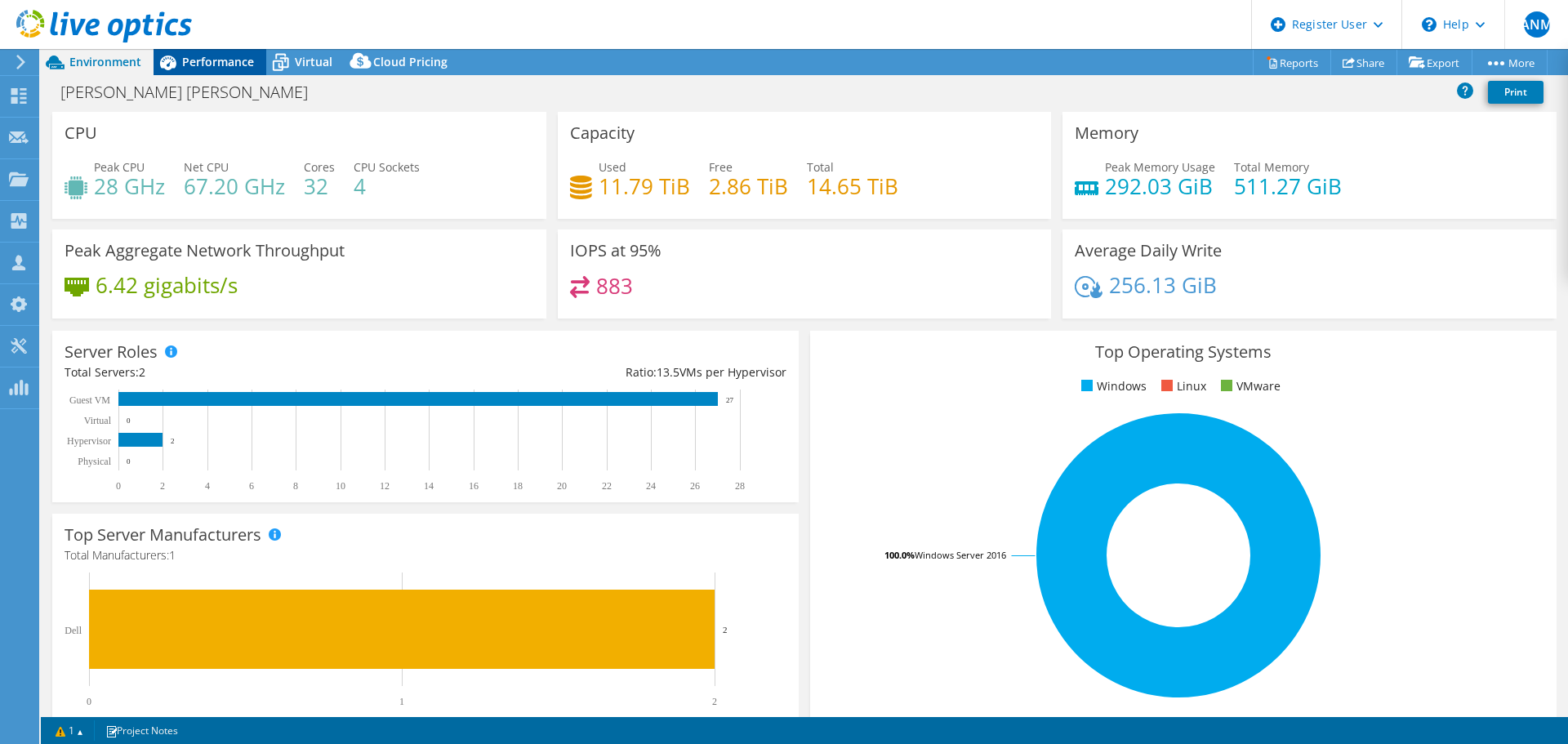
click at [218, 71] on div "Performance" at bounding box center [209, 62] width 112 height 26
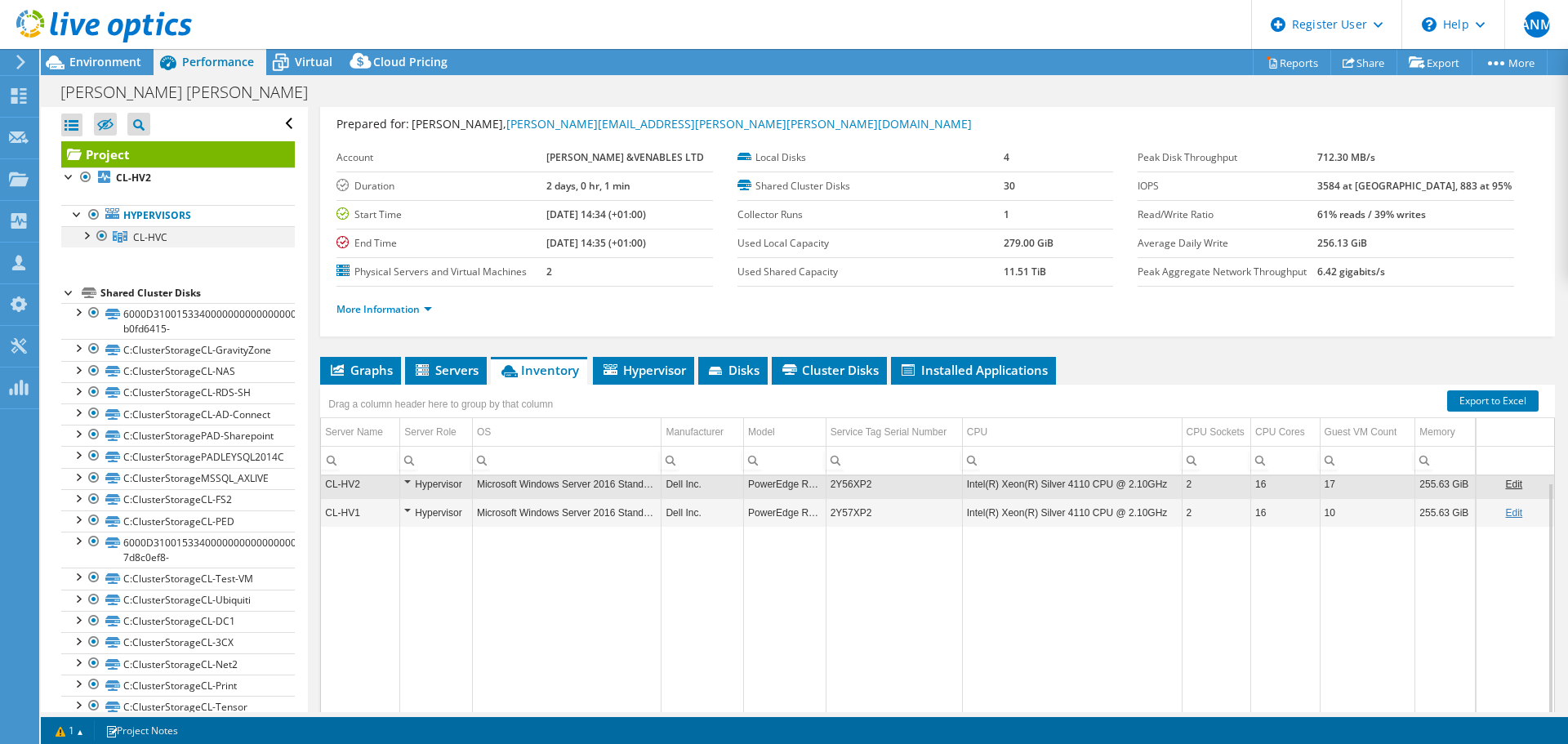
click at [84, 237] on div at bounding box center [86, 235] width 16 height 16
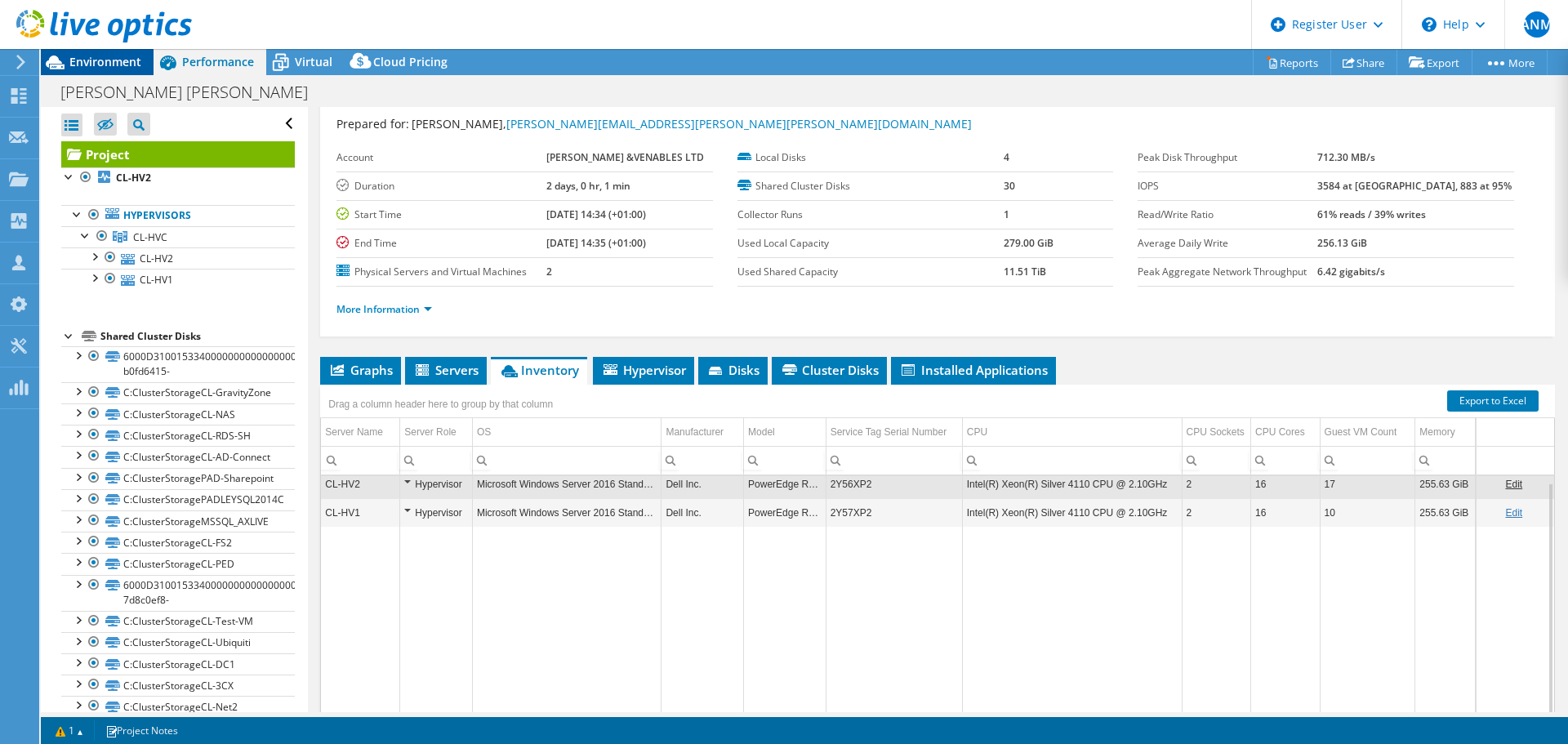
click at [100, 60] on span "Environment" at bounding box center [105, 62] width 72 height 16
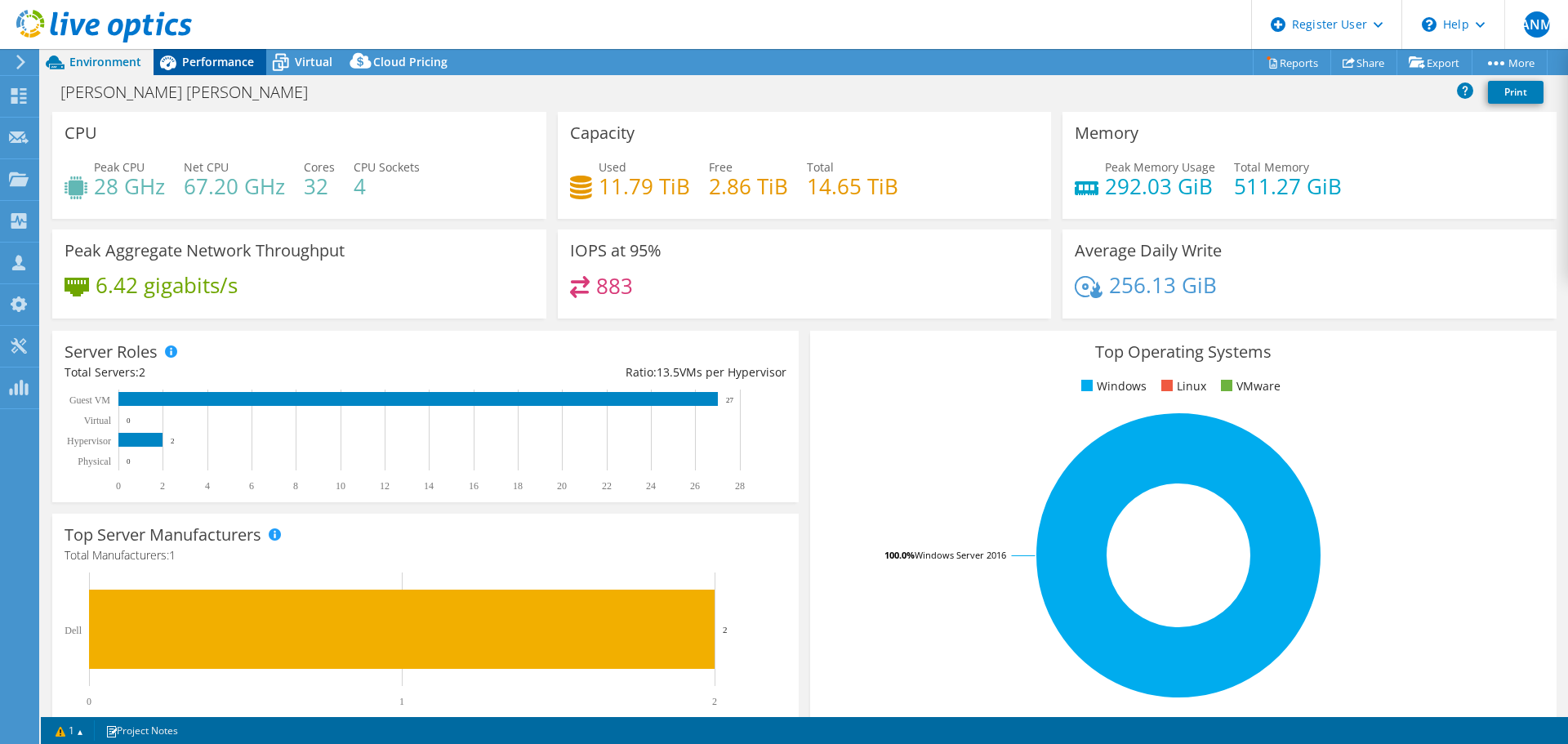
click at [225, 49] on div "Performance" at bounding box center [209, 62] width 112 height 26
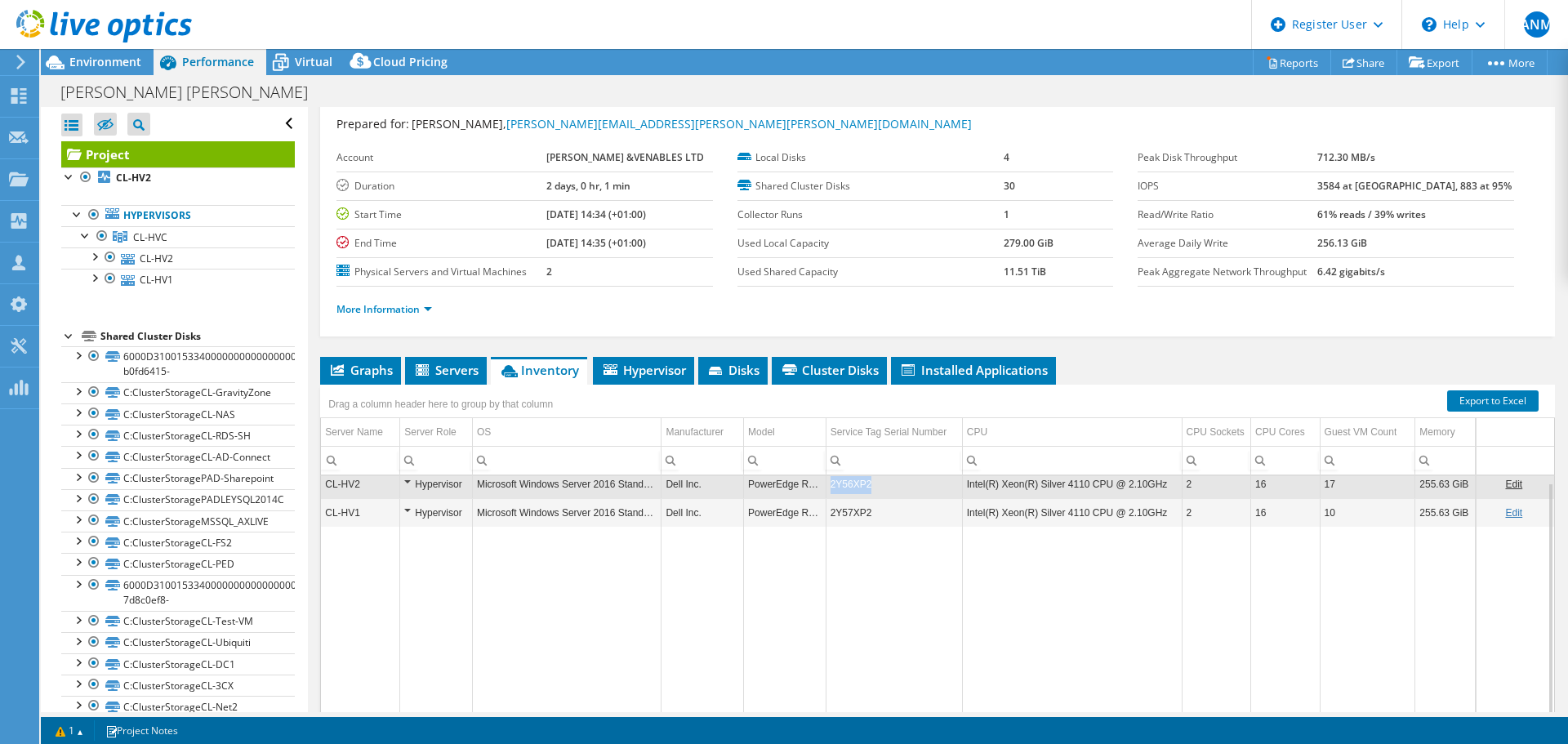
copy td "2Y56XP2"
drag, startPoint x: 864, startPoint y: 486, endPoint x: 826, endPoint y: 484, distance: 38.1
click at [826, 484] on td "2Y56XP2" at bounding box center [894, 483] width 136 height 29
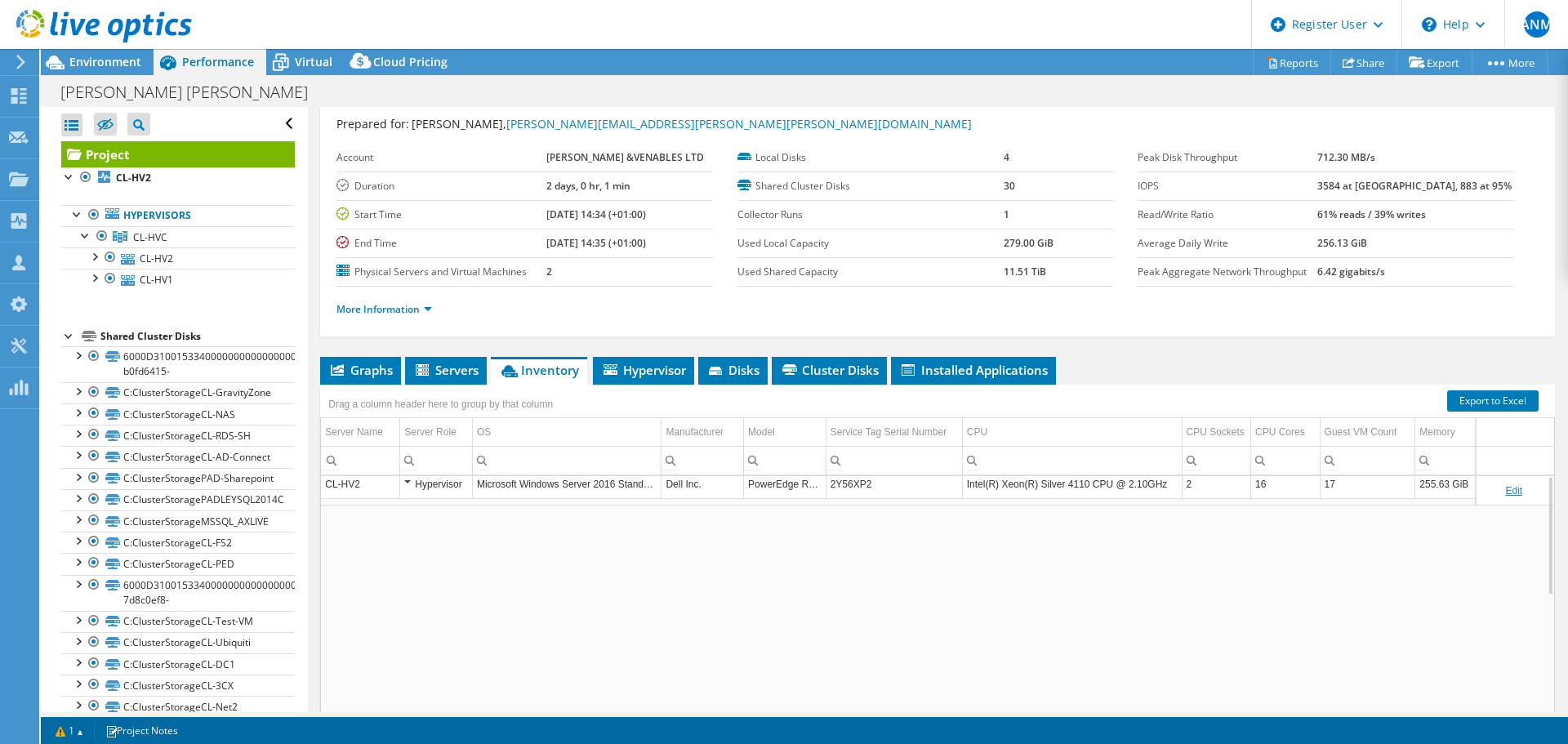
scroll to position [0, 0]
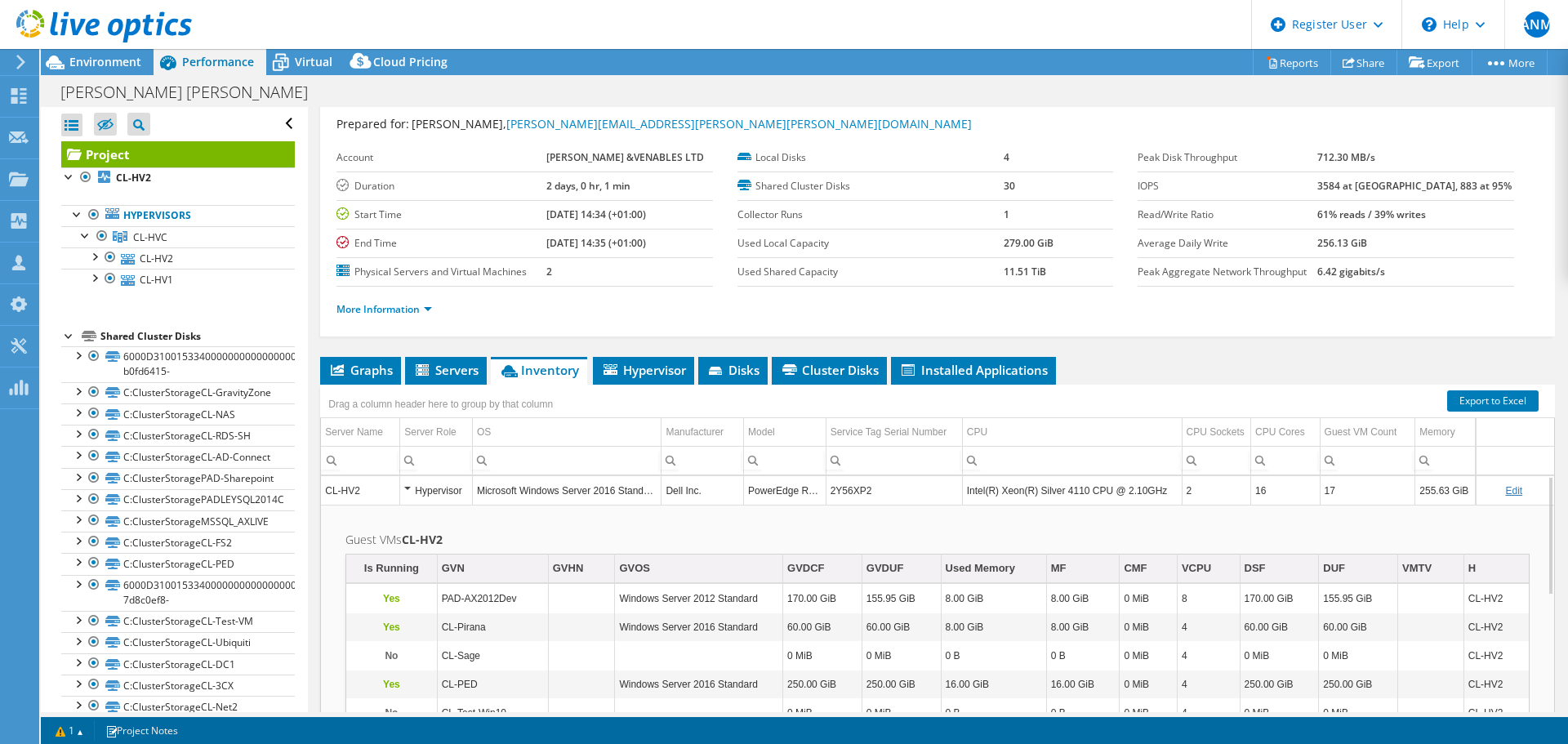
click at [412, 489] on div "Hypervisor" at bounding box center [436, 491] width 64 height 20
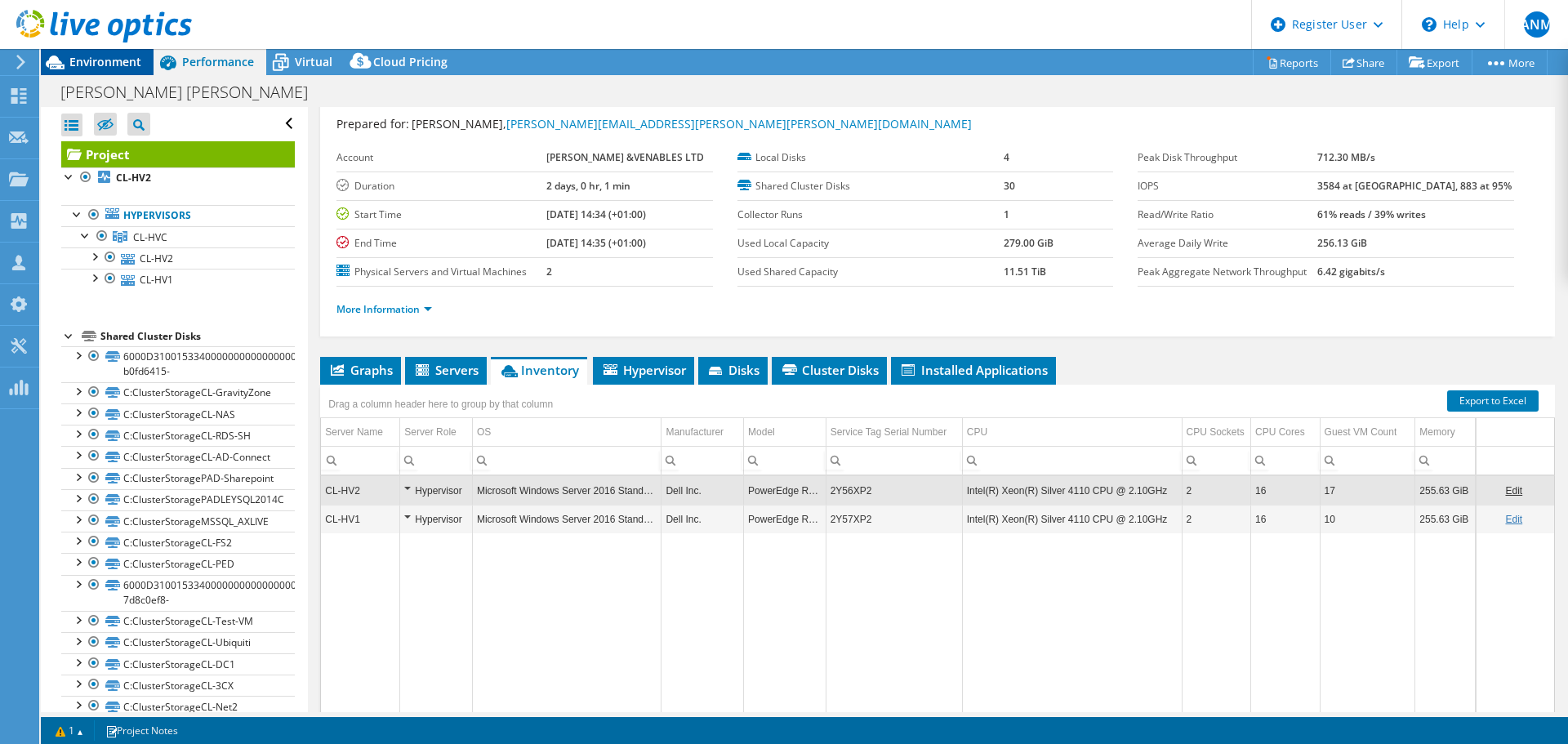
click at [76, 68] on span "Environment" at bounding box center [105, 62] width 72 height 16
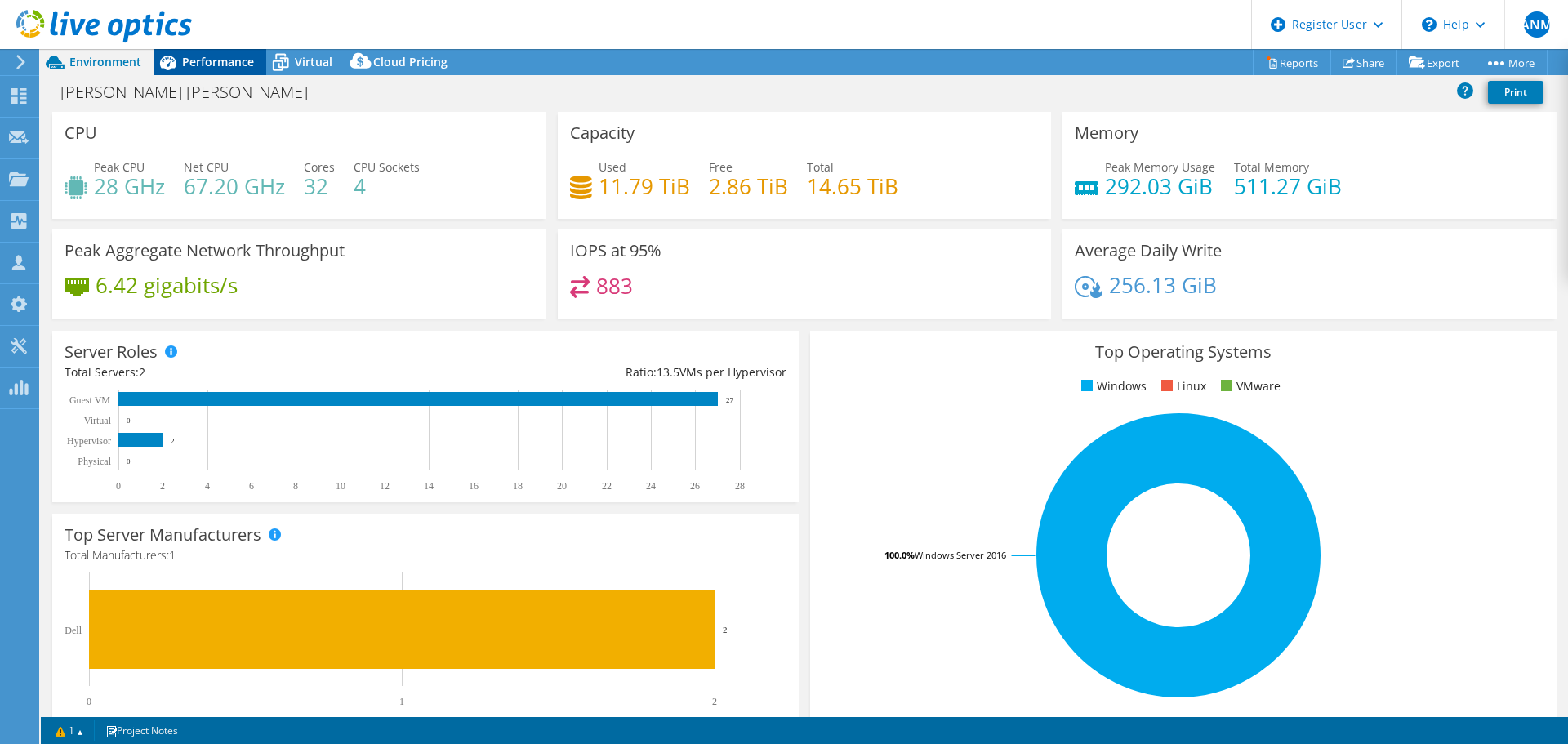
click at [218, 59] on span "Performance" at bounding box center [218, 62] width 72 height 16
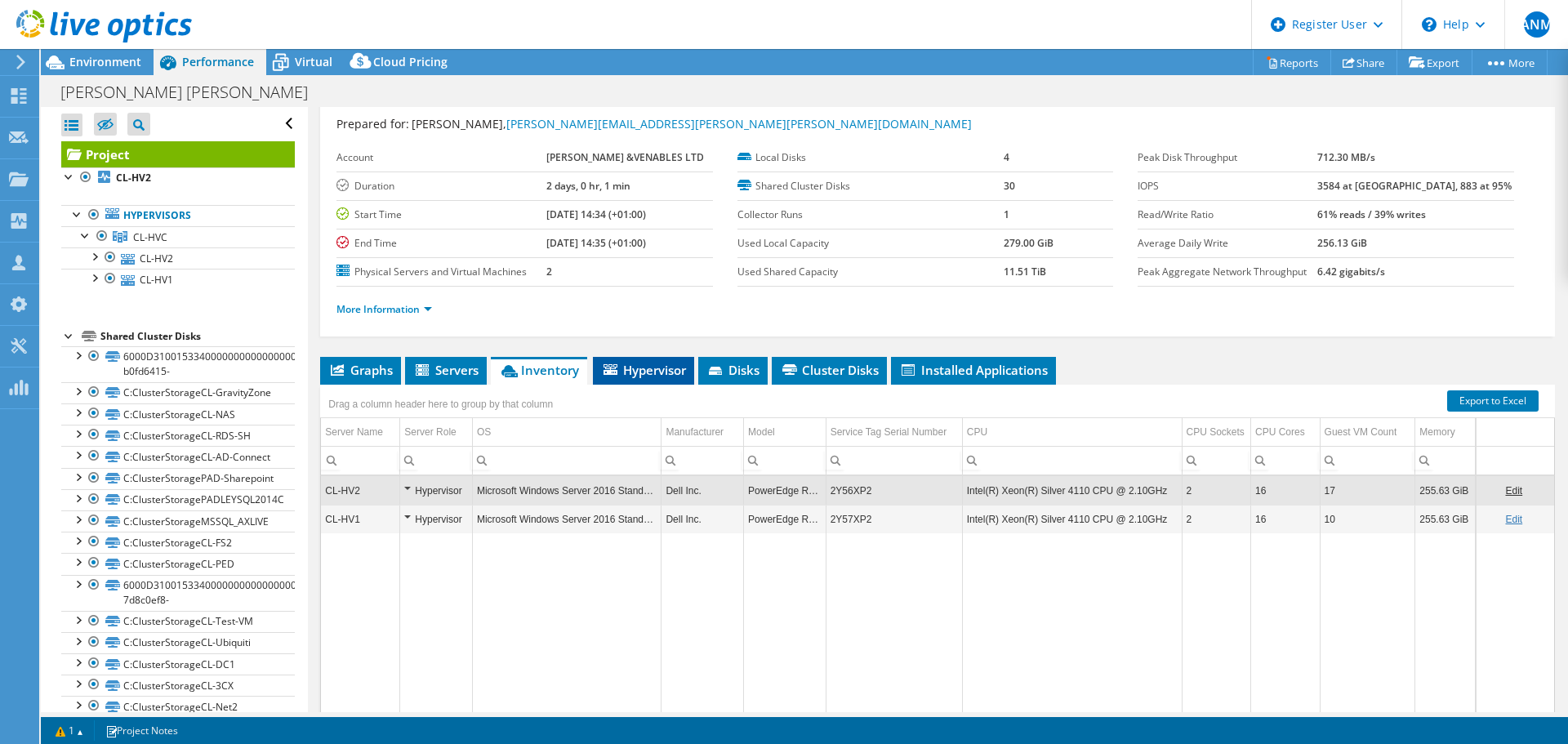
click at [615, 377] on span "Hypervisor" at bounding box center [643, 370] width 85 height 16
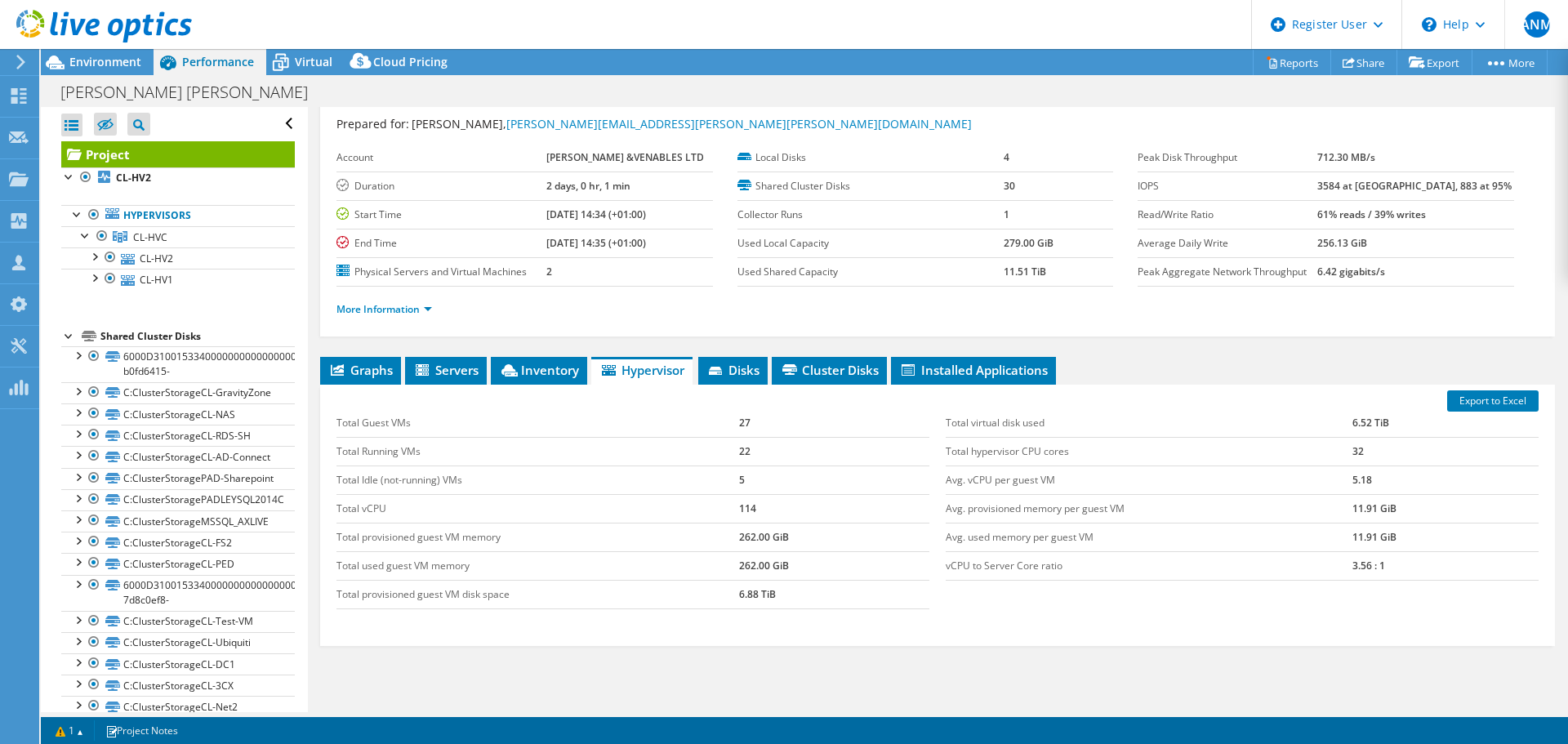
click at [1004, 395] on div "Total virtual disk used 6.52 TiB Total hypervisor CPU cores 32 Avg. vCPU per gu…" at bounding box center [1242, 494] width 610 height 204
click at [995, 365] on span "Installed Applications" at bounding box center [973, 370] width 149 height 16
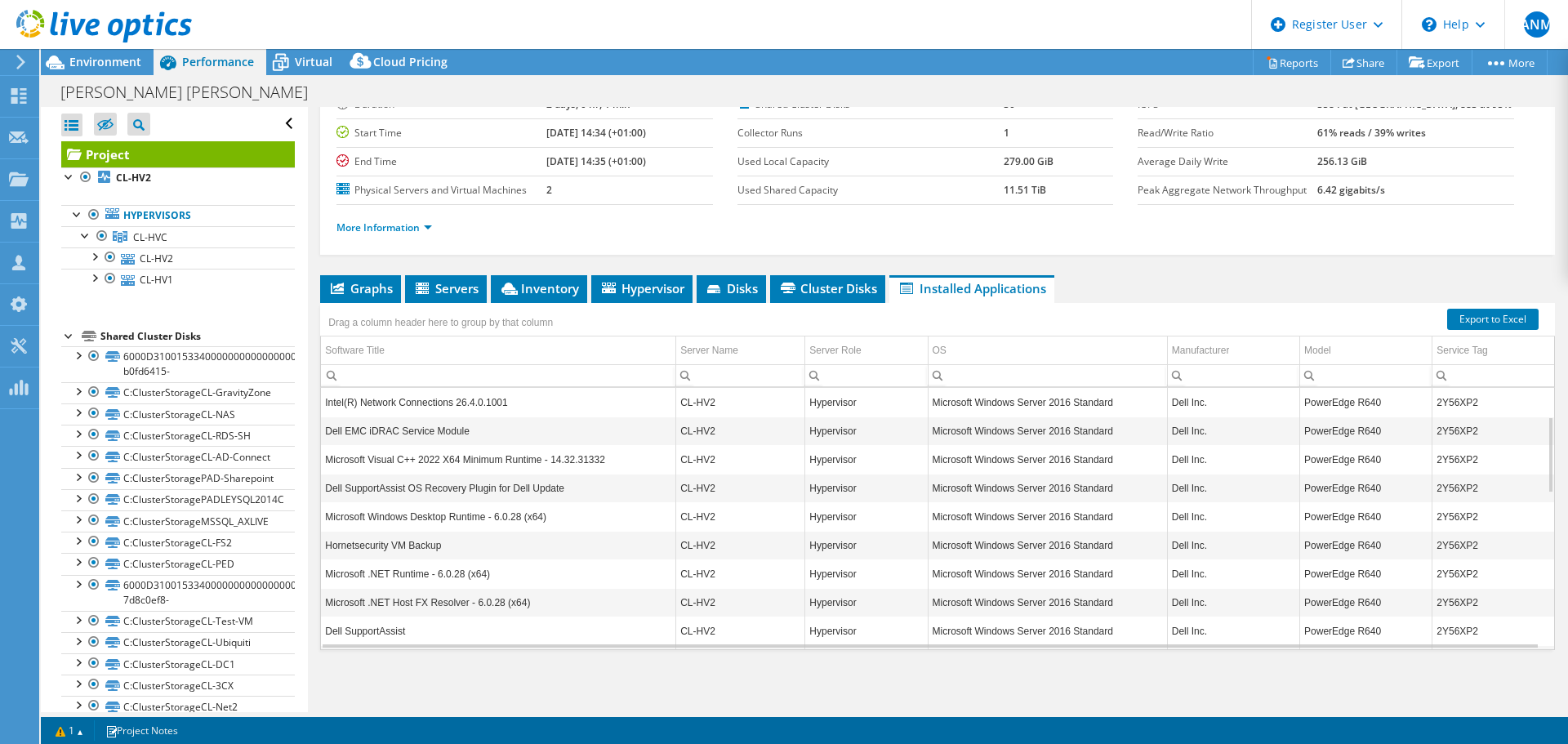
scroll to position [98, 0]
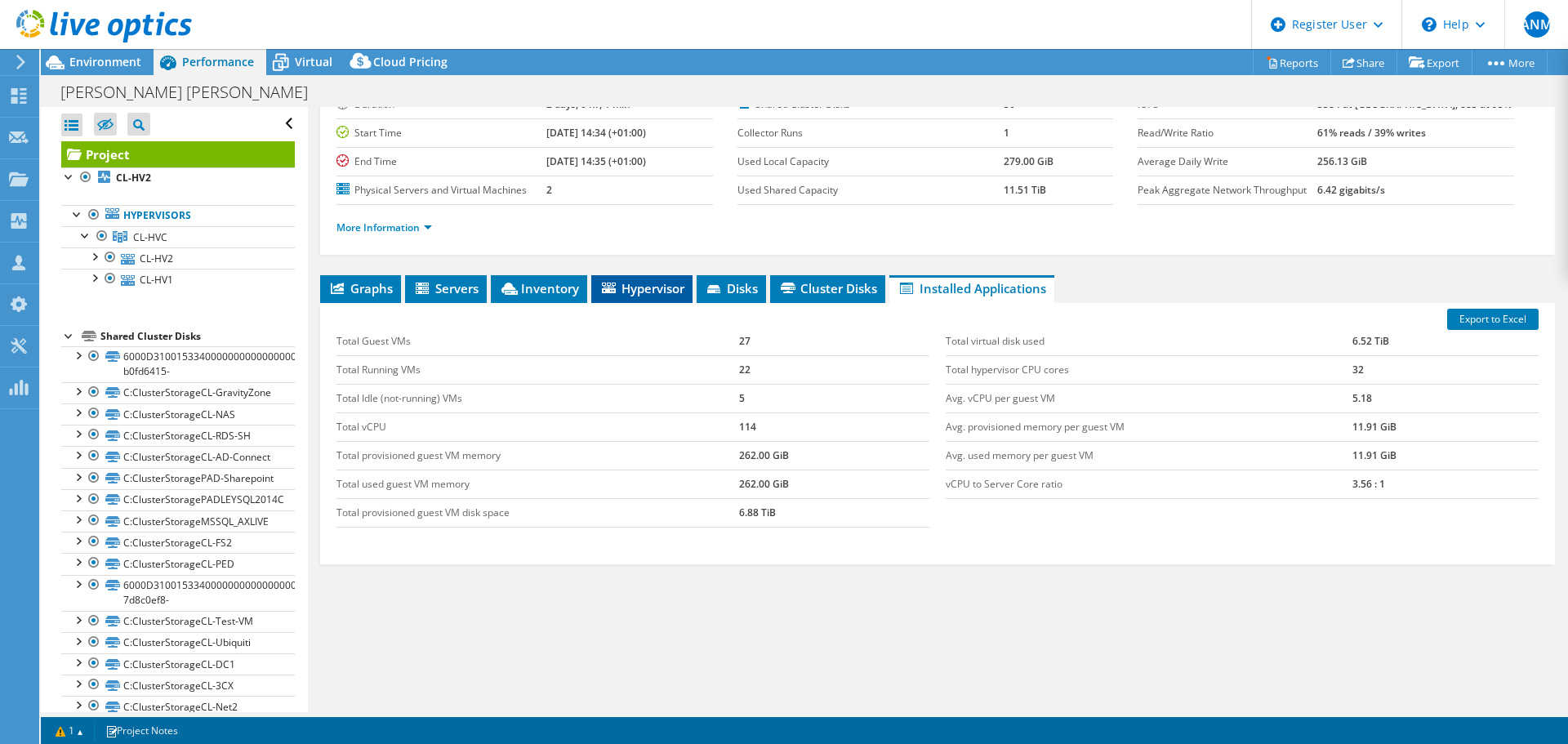
click at [624, 284] on span "Hypervisor" at bounding box center [641, 288] width 85 height 16
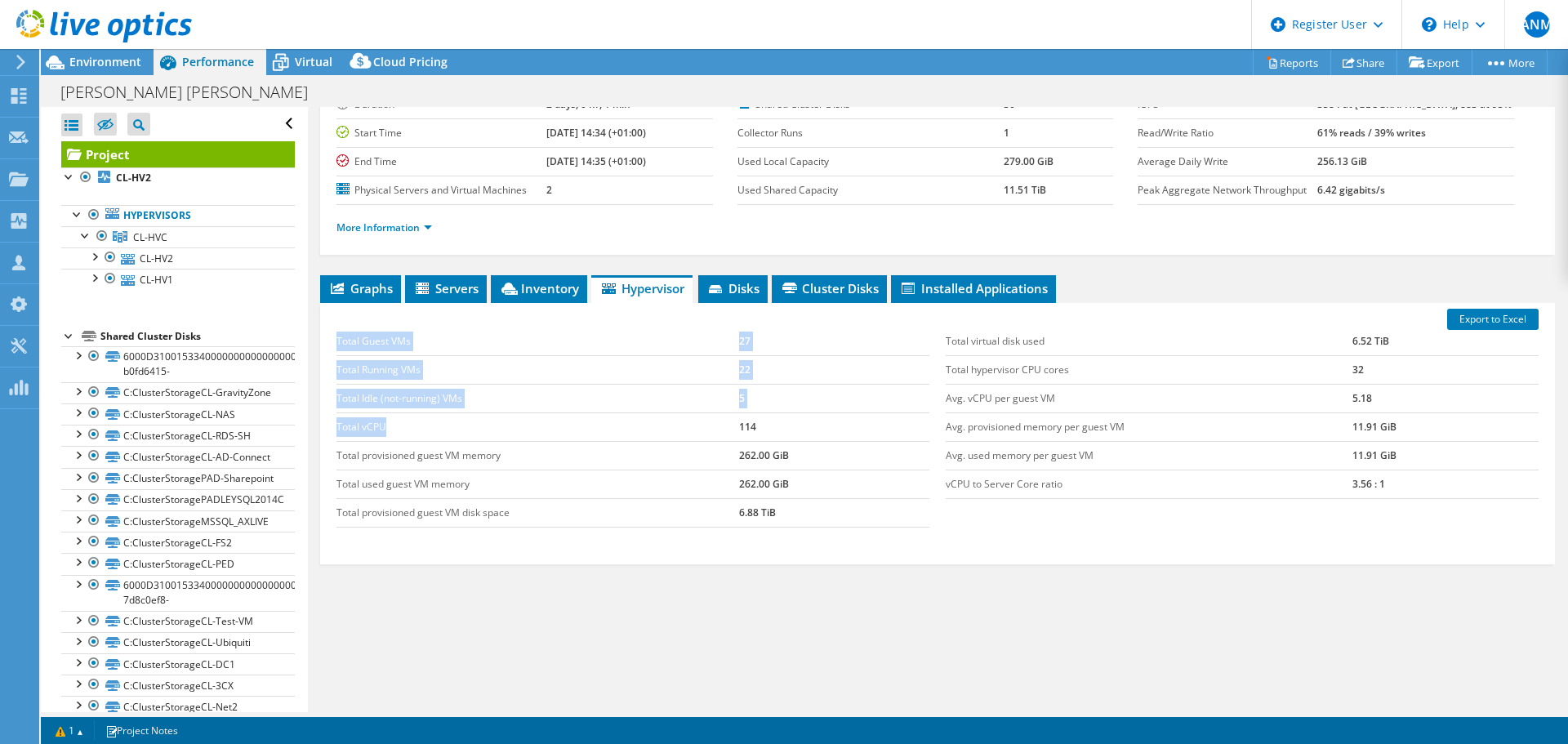
drag, startPoint x: 334, startPoint y: 424, endPoint x: 419, endPoint y: 431, distance: 85.3
click at [419, 431] on div "Total Guest VMs 27 Total Running VMs 22 Total Idle (not-running) VMs 5 Total vC…" at bounding box center [632, 428] width 610 height 233
click at [424, 433] on td "Total vCPU" at bounding box center [537, 427] width 403 height 29
click at [454, 291] on span "Servers" at bounding box center [446, 288] width 66 height 16
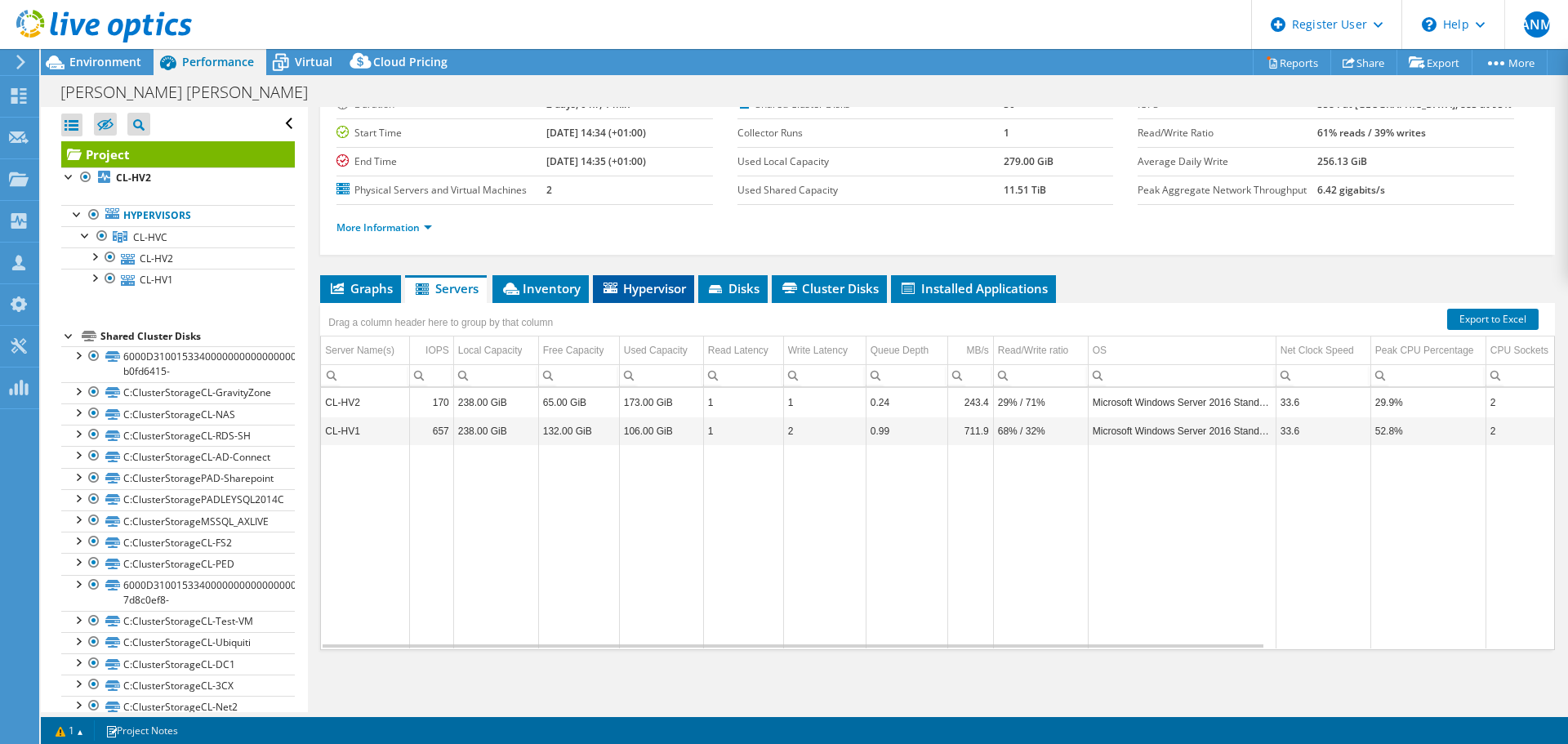
click at [632, 285] on span "Hypervisor" at bounding box center [643, 288] width 85 height 16
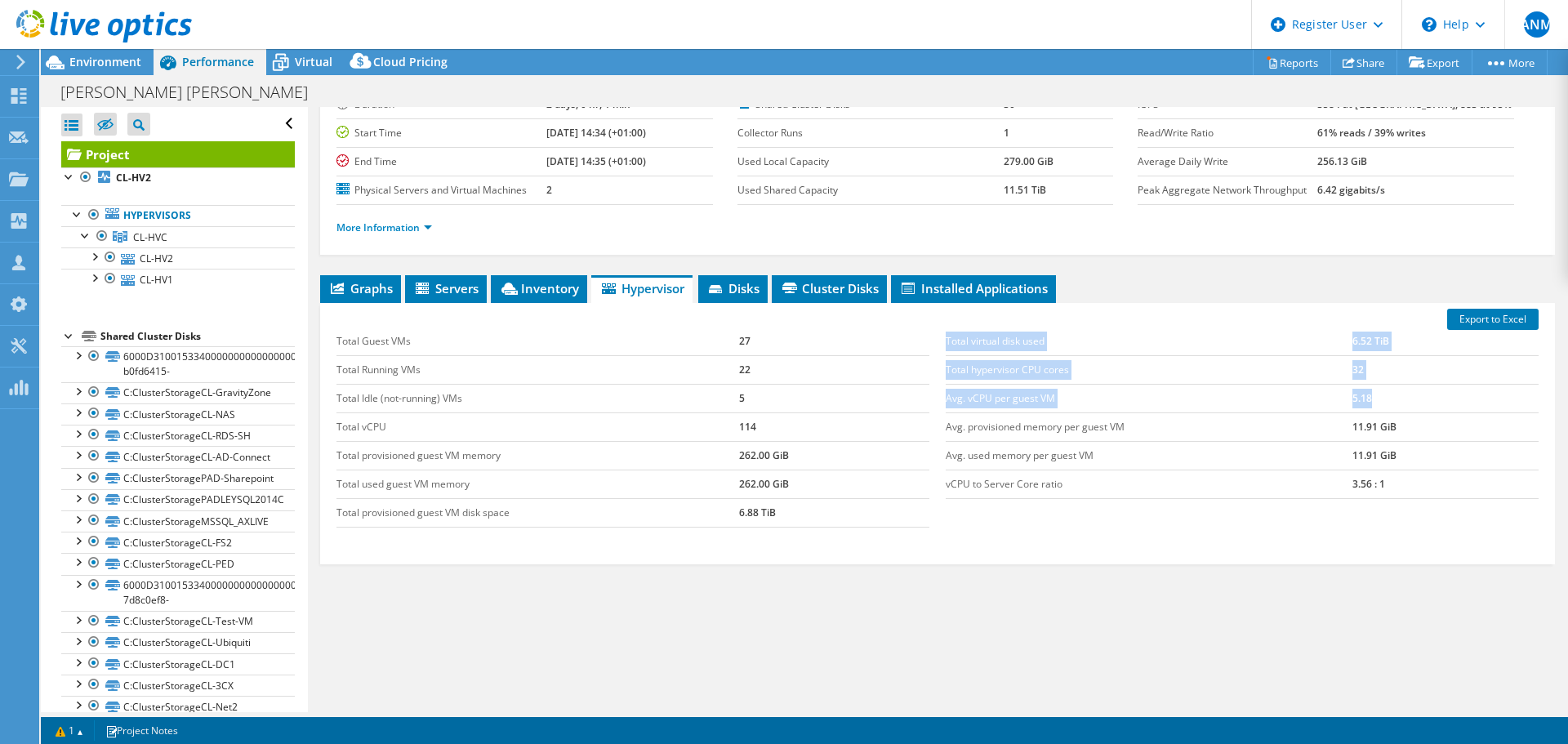
drag, startPoint x: 934, startPoint y: 398, endPoint x: 1402, endPoint y: 401, distance: 468.0
click at [1402, 401] on div "Total virtual disk used 6.52 TiB Total hypervisor CPU cores 32 Avg. vCPU per gu…" at bounding box center [1242, 413] width 610 height 204
click at [1402, 401] on td "5.18" at bounding box center [1445, 398] width 186 height 29
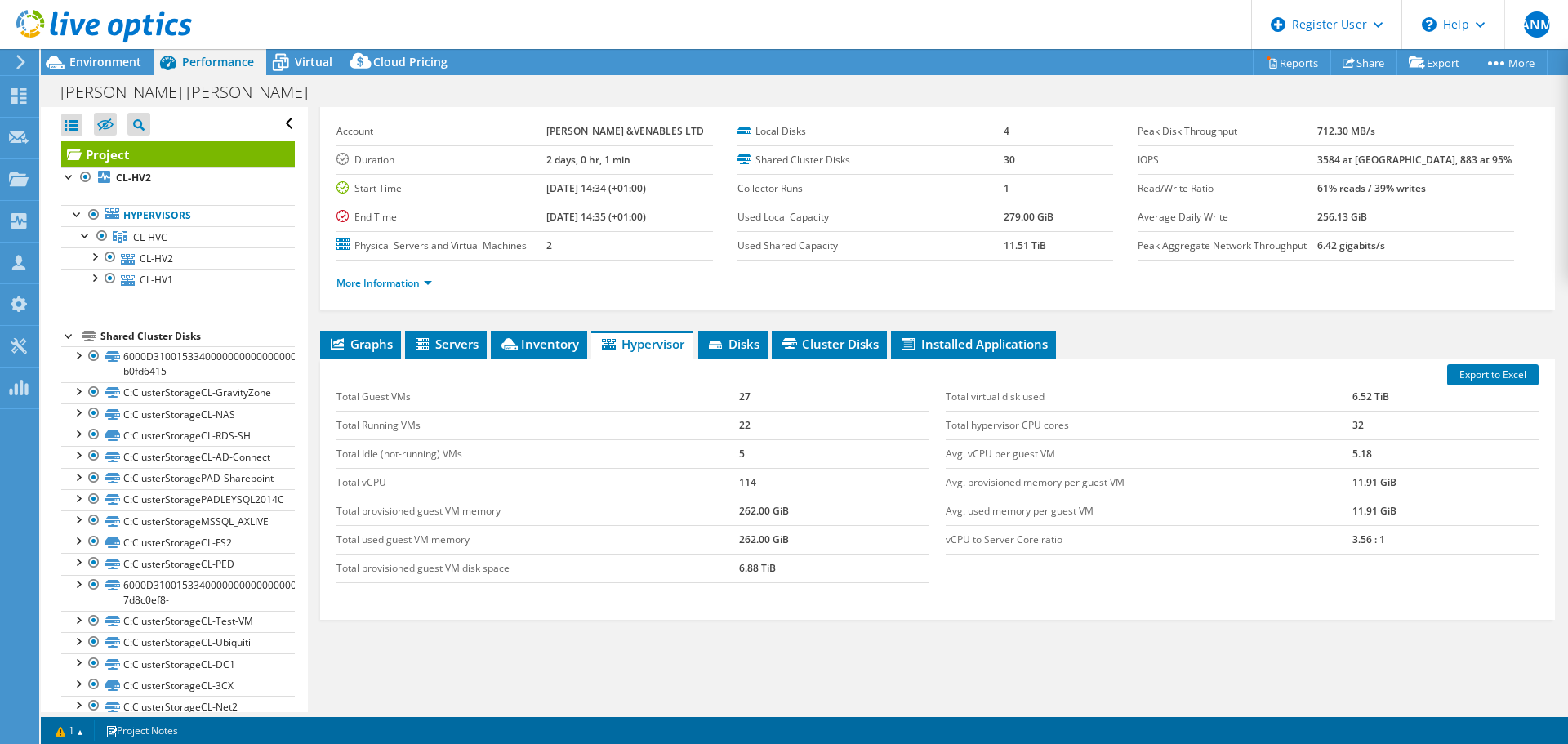
scroll to position [41, 0]
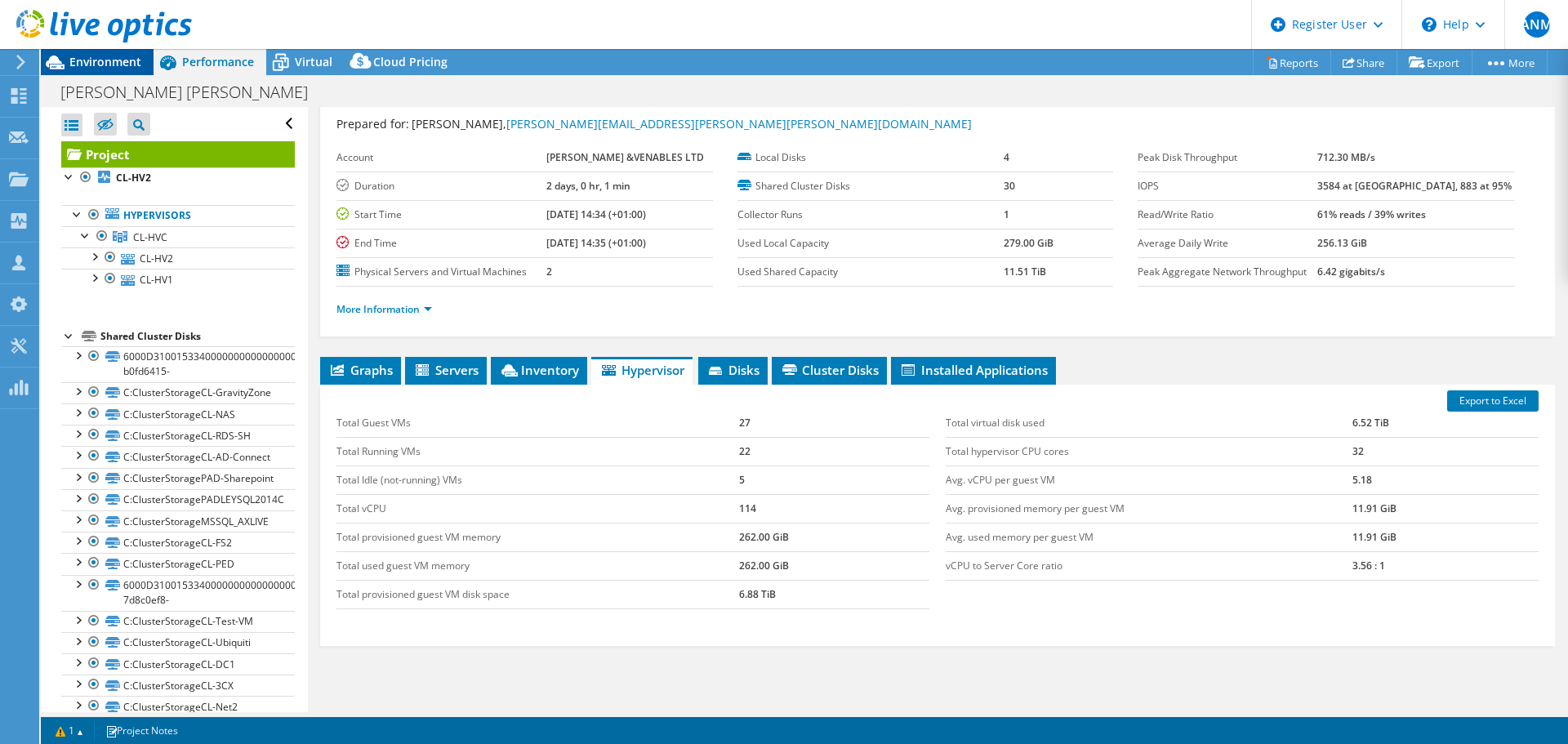
click at [101, 69] on span "Environment" at bounding box center [105, 62] width 72 height 16
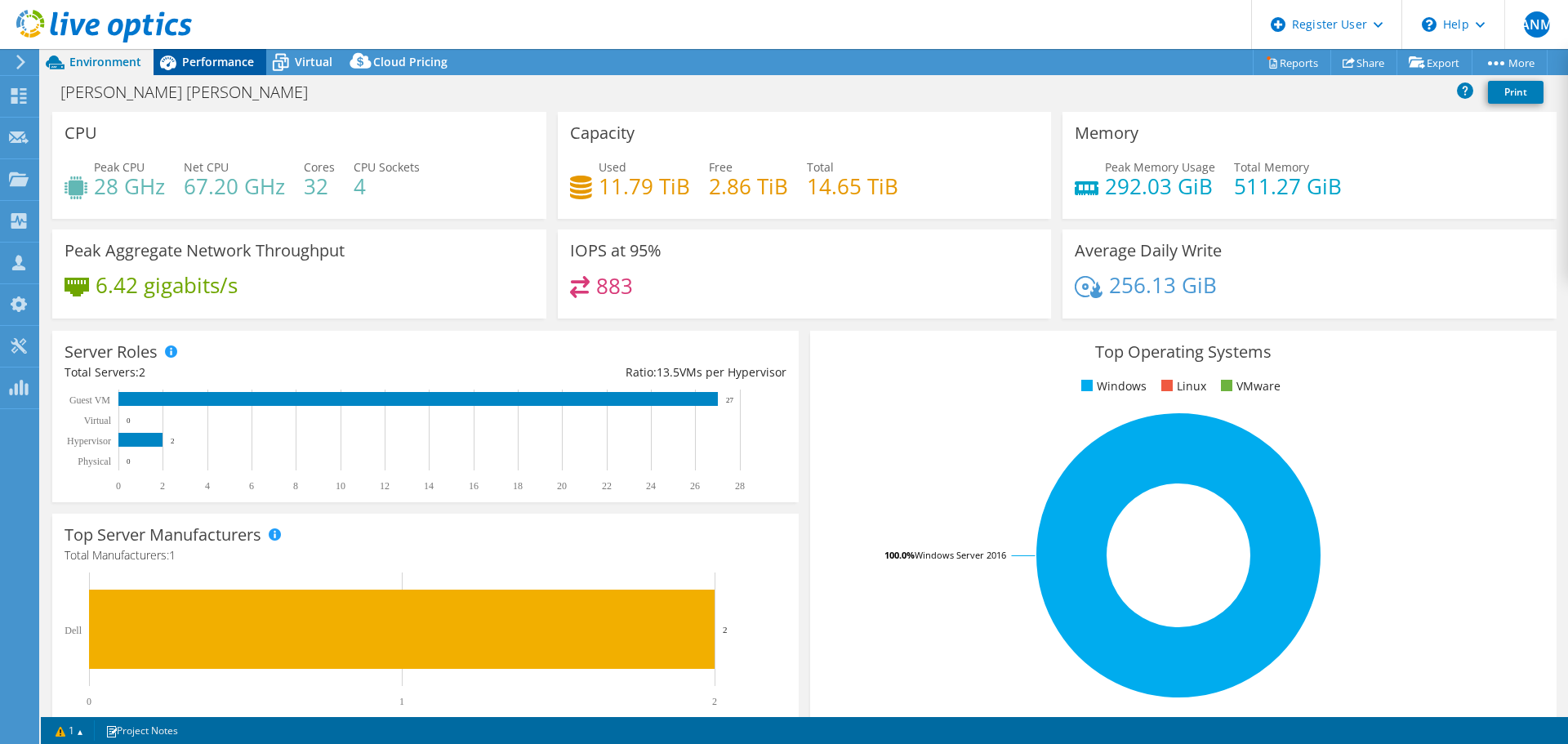
click at [212, 62] on span "Performance" at bounding box center [218, 62] width 72 height 16
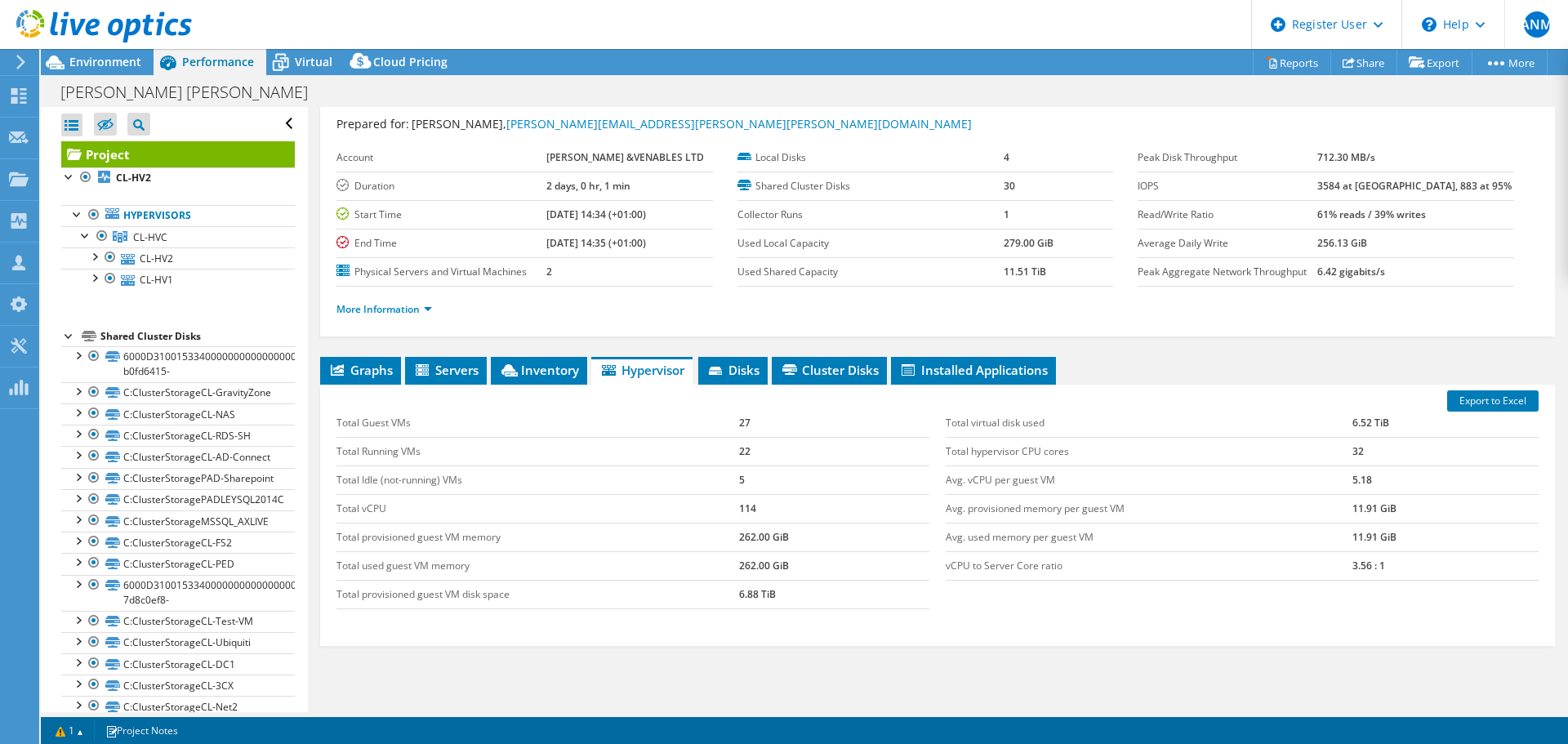
click at [770, 242] on label "Used Local Capacity" at bounding box center [871, 244] width 266 height 16
click at [1018, 245] on b "279.00 GiB" at bounding box center [1029, 243] width 50 height 14
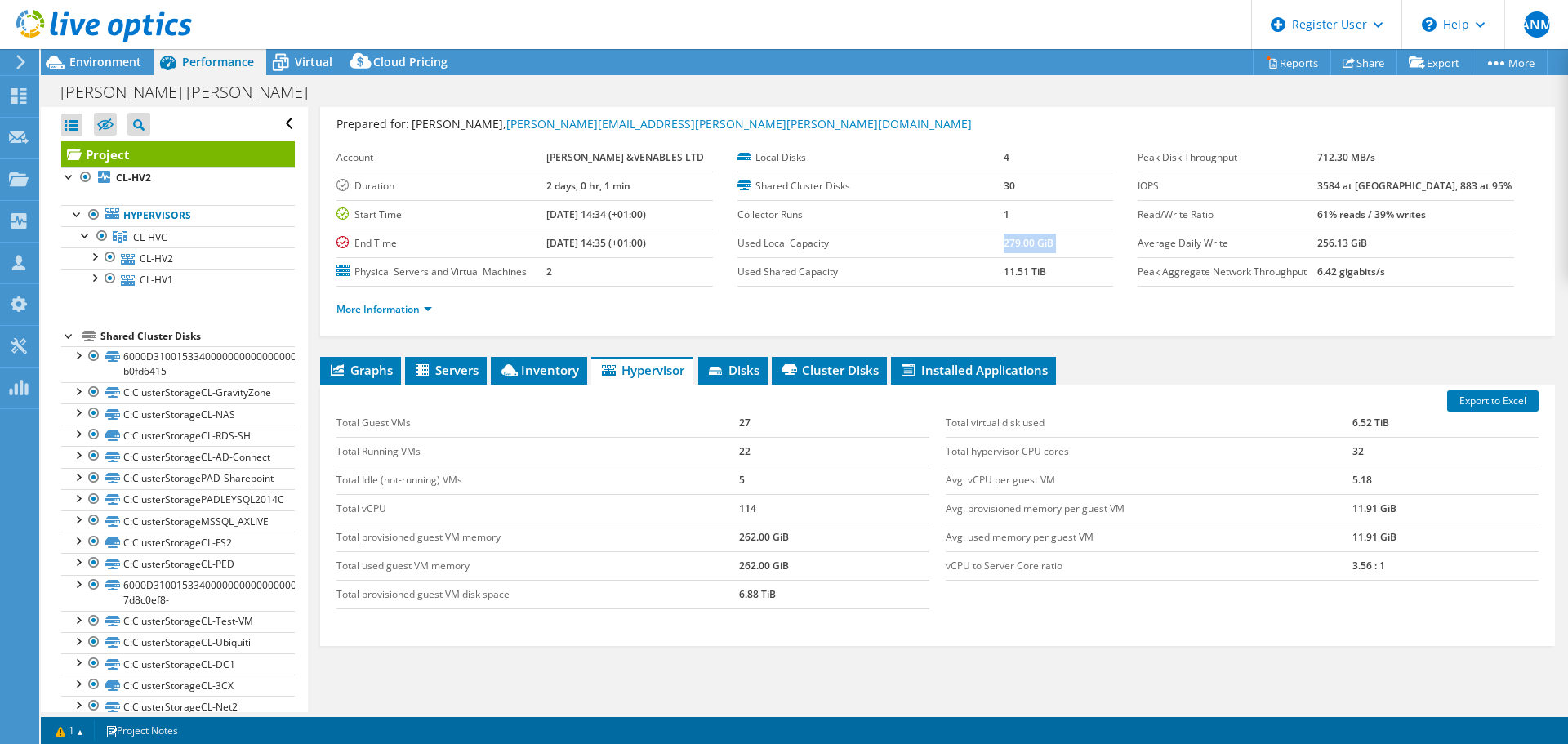
click at [1018, 245] on b "279.00 GiB" at bounding box center [1029, 243] width 50 height 14
click at [1013, 259] on td "11.51 TiB" at bounding box center [1059, 272] width 109 height 29
click at [1013, 273] on b "11.51 TiB" at bounding box center [1025, 272] width 43 height 14
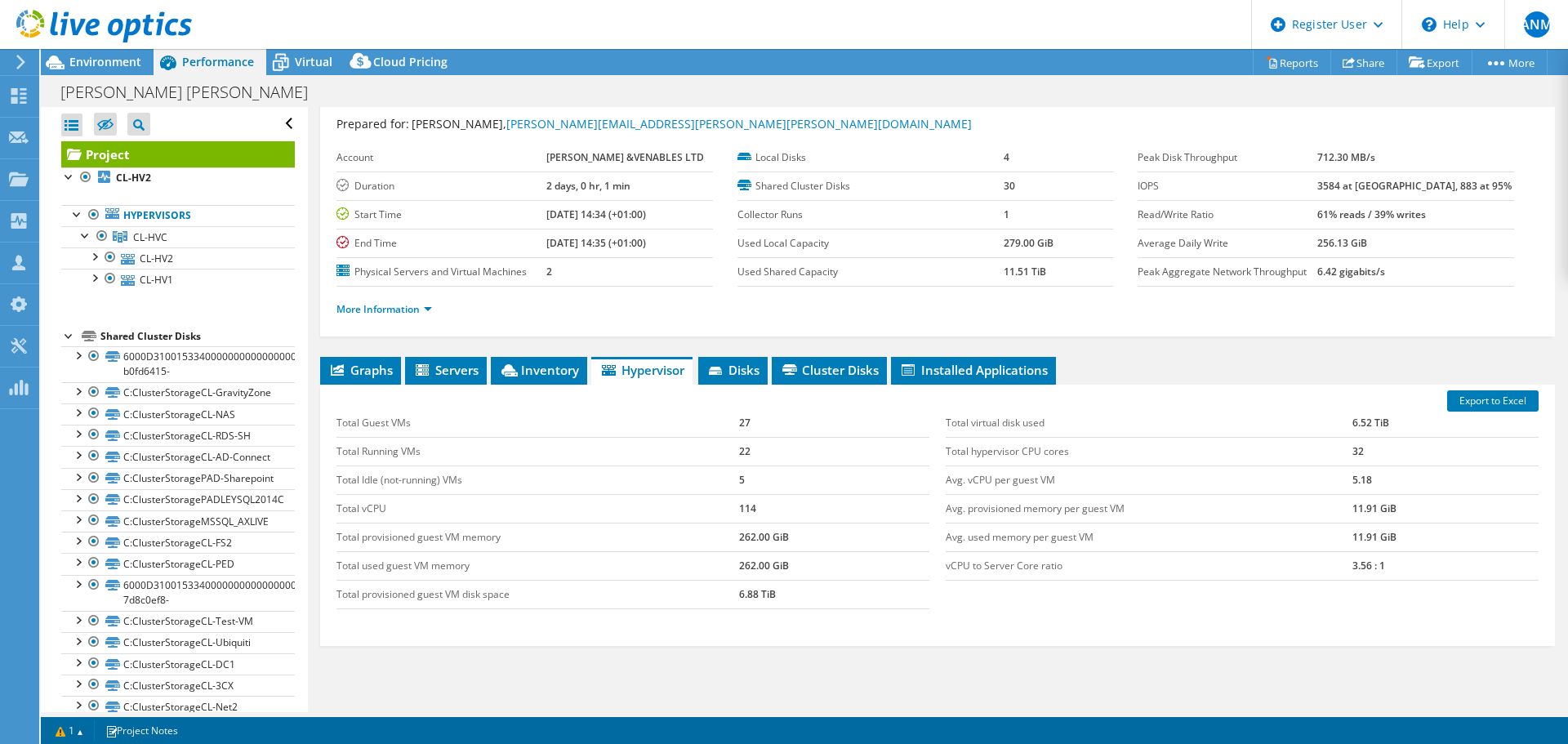
click at [976, 301] on ul "More Information" at bounding box center [937, 307] width 1202 height 22
